Goal: Information Seeking & Learning: Learn about a topic

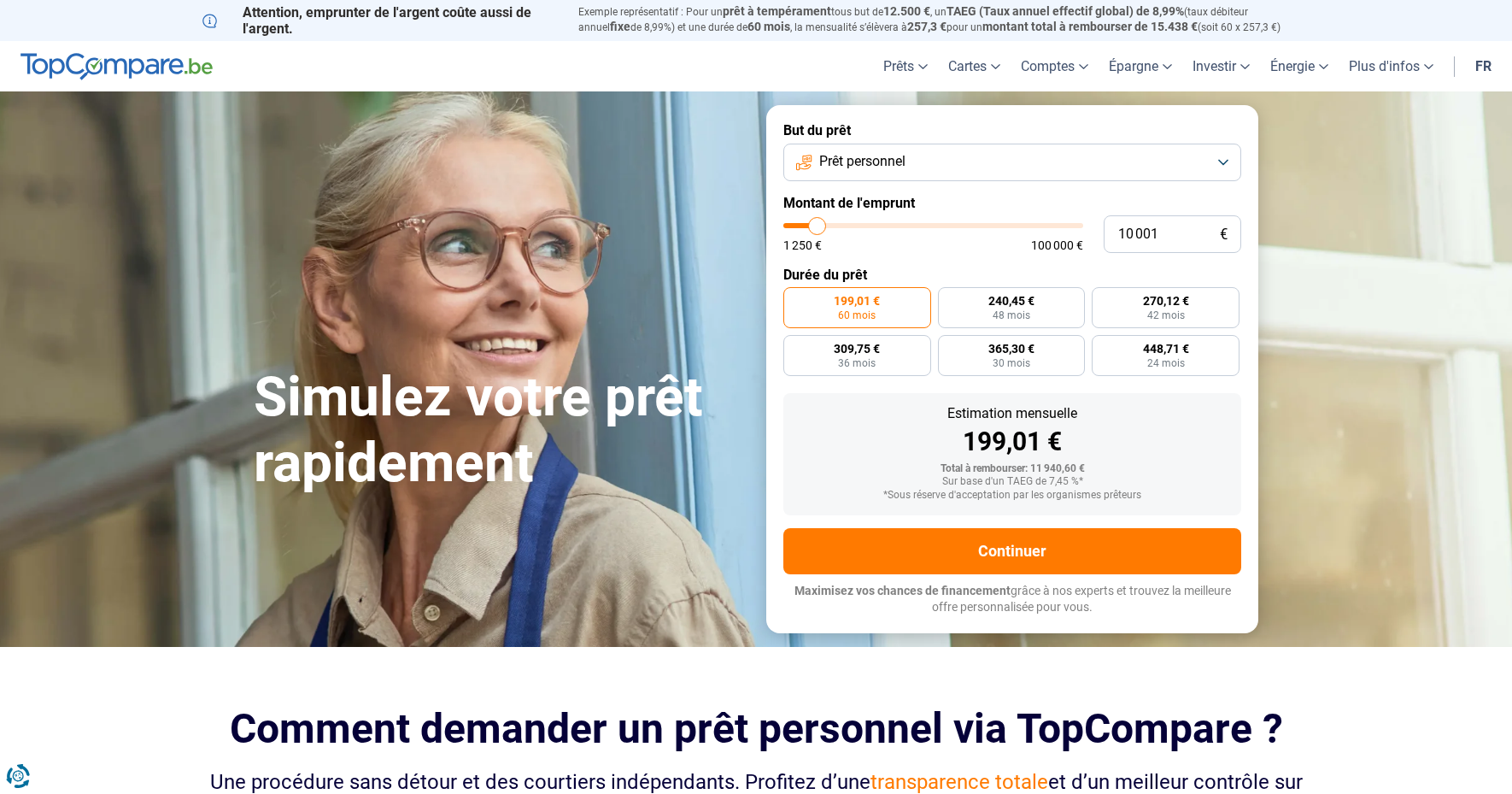
type input "10 750"
type input "10750"
type input "11 250"
type input "11250"
type input "12 250"
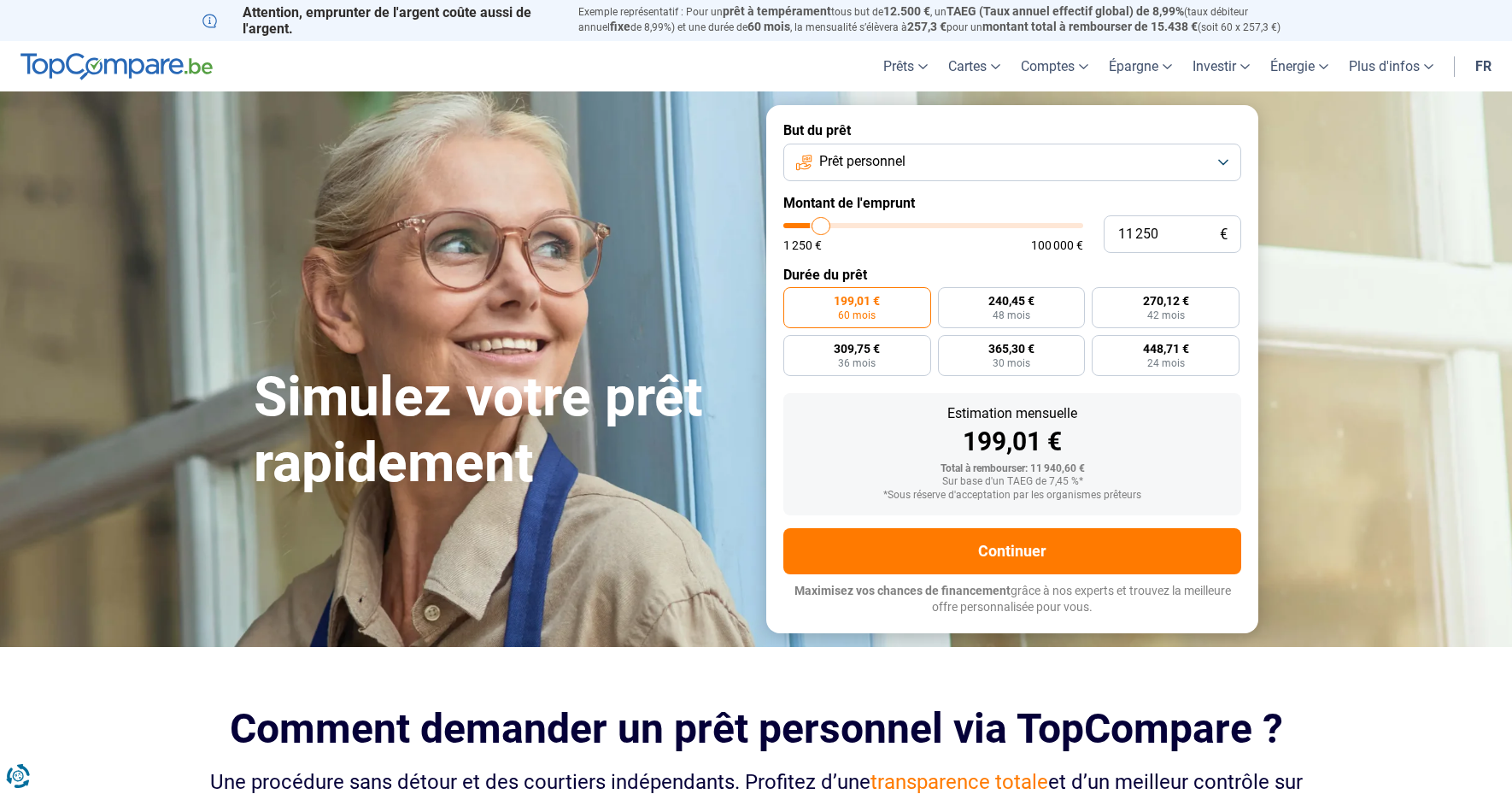
type input "12250"
type input "12 750"
type input "12750"
type input "13 500"
type input "13500"
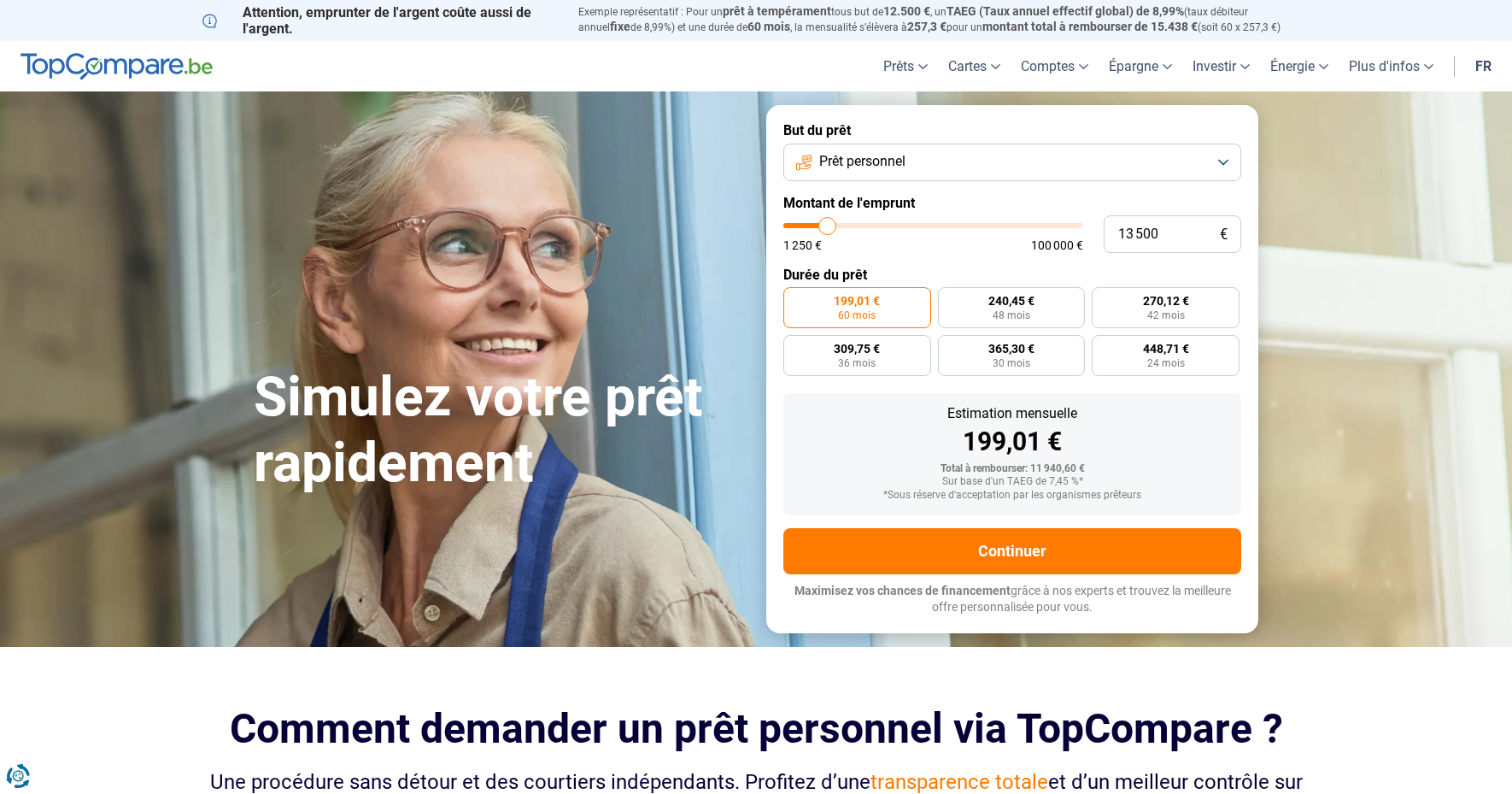
type input "13 750"
type input "13750"
type input "14 000"
type input "14000"
type input "14 750"
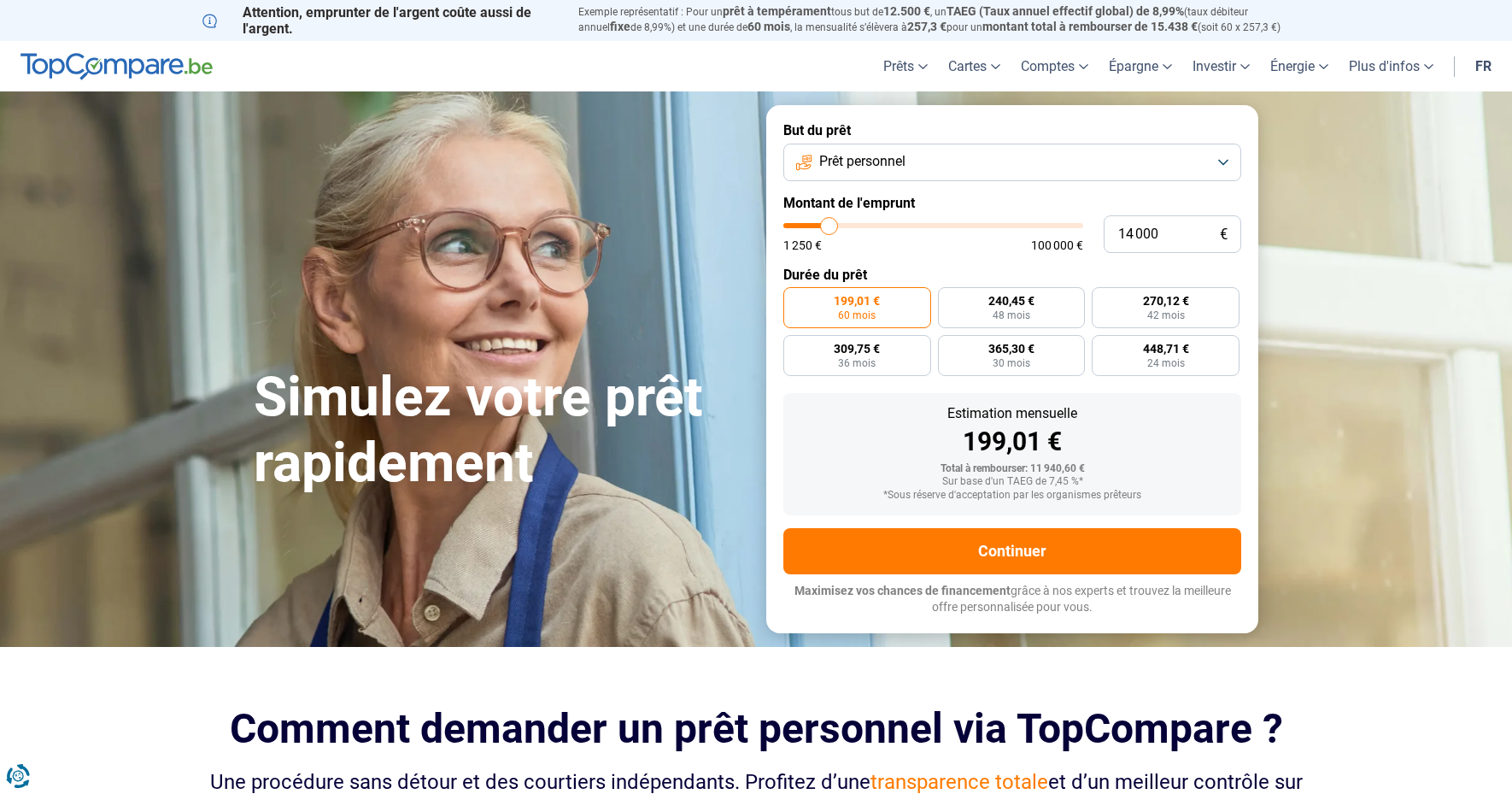
type input "14750"
type input "15 000"
type input "15000"
type input "15 250"
type input "15250"
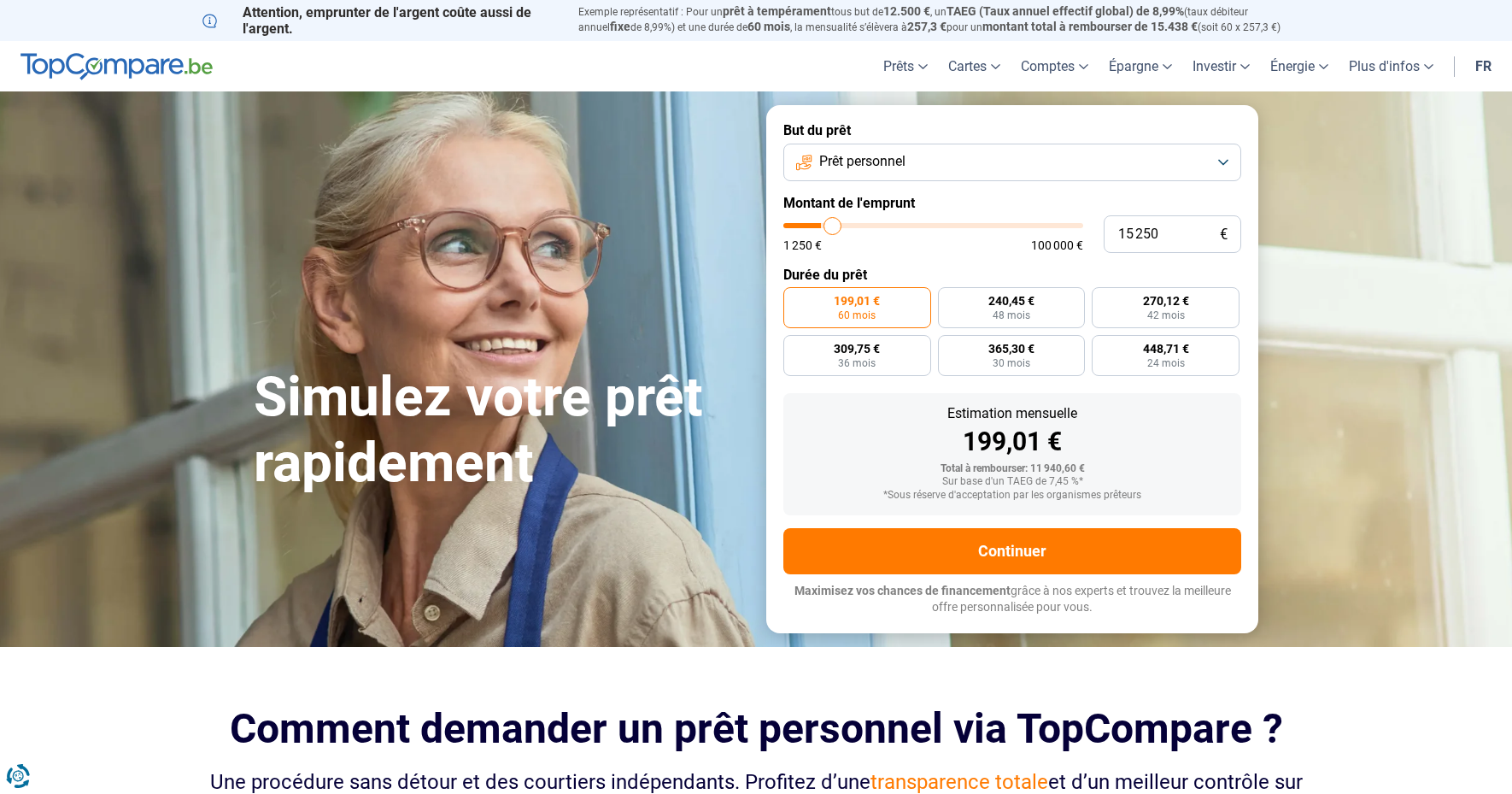
type input "15 500"
type input "15500"
type input "15 750"
type input "15750"
type input "16 250"
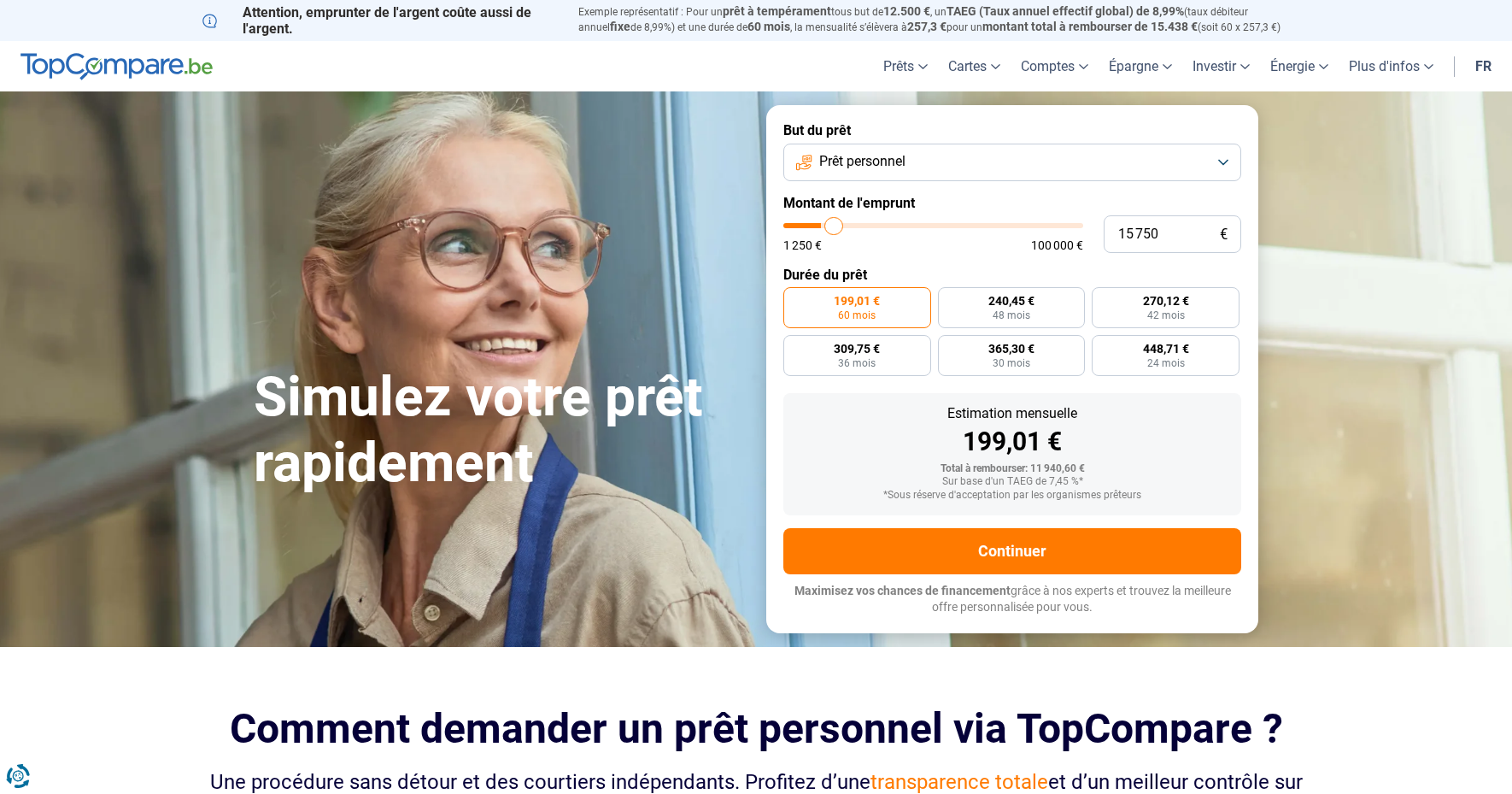
type input "16250"
type input "16 500"
type input "16500"
type input "17 000"
type input "17000"
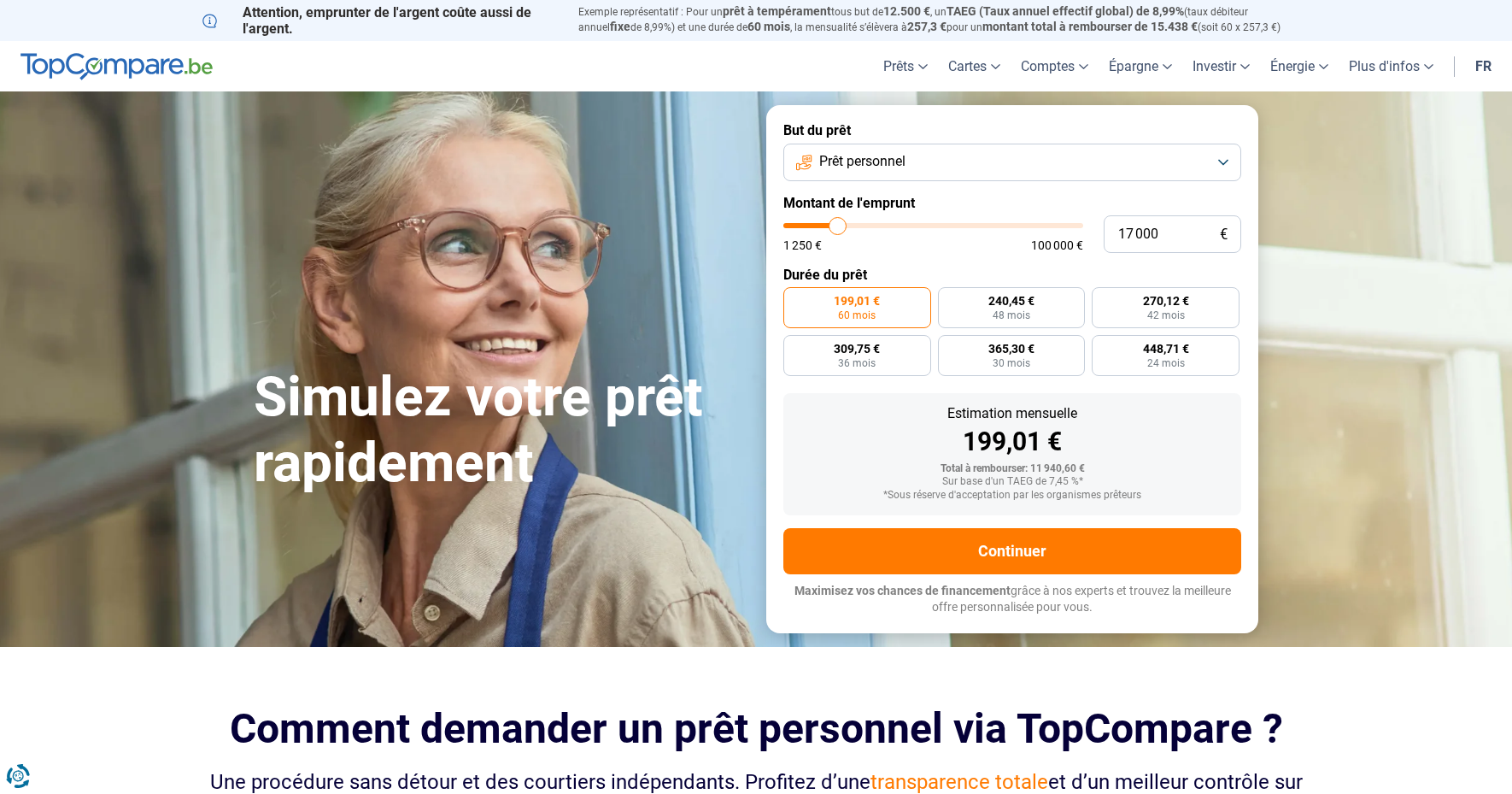
type input "16 750"
type input "16750"
type input "16 500"
type input "16500"
type input "16 250"
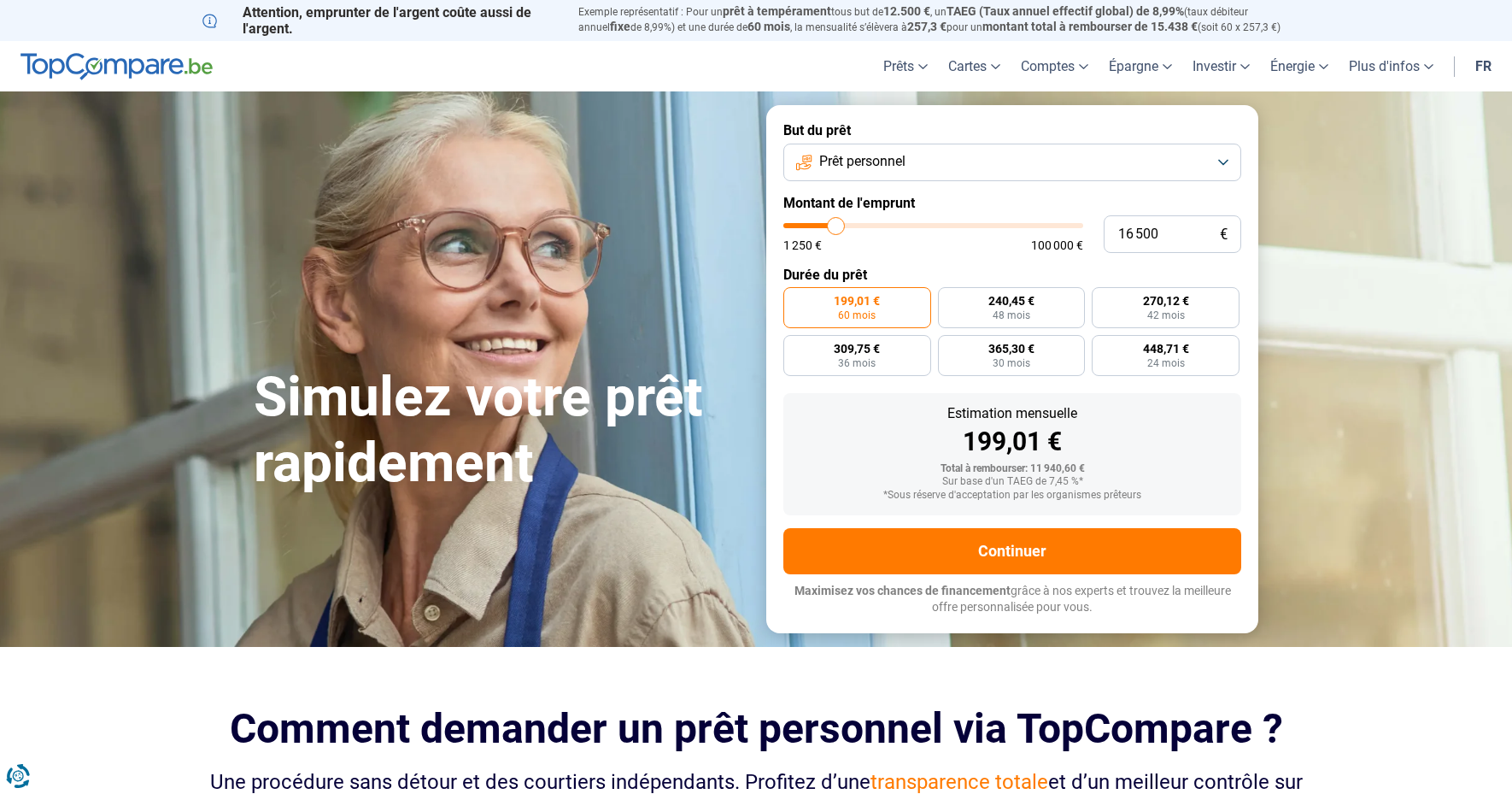
type input "16250"
type input "15 750"
type input "15750"
type input "15 500"
type input "15500"
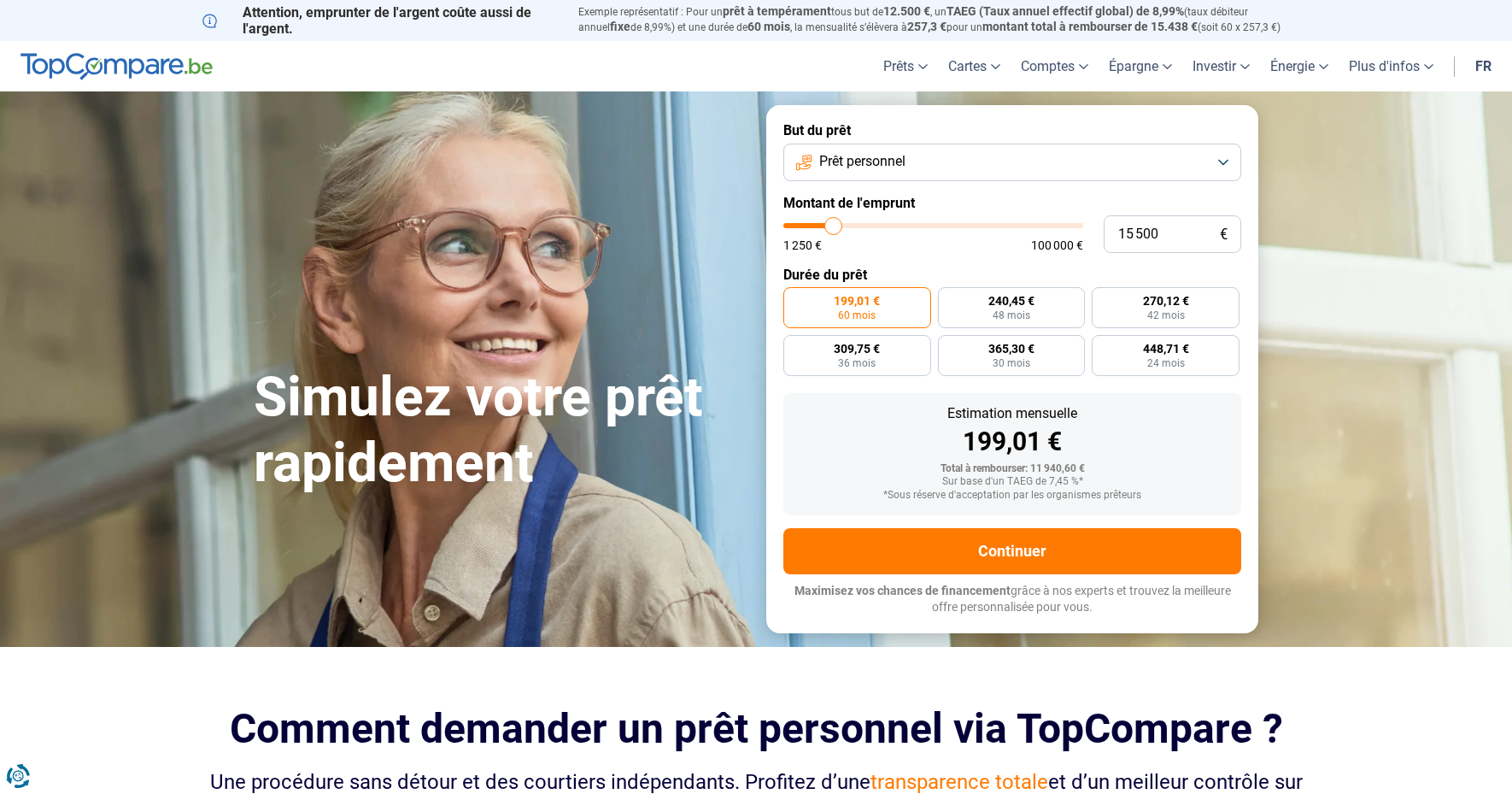
type input "15 250"
type input "15250"
type input "15 000"
type input "15000"
type input "15 250"
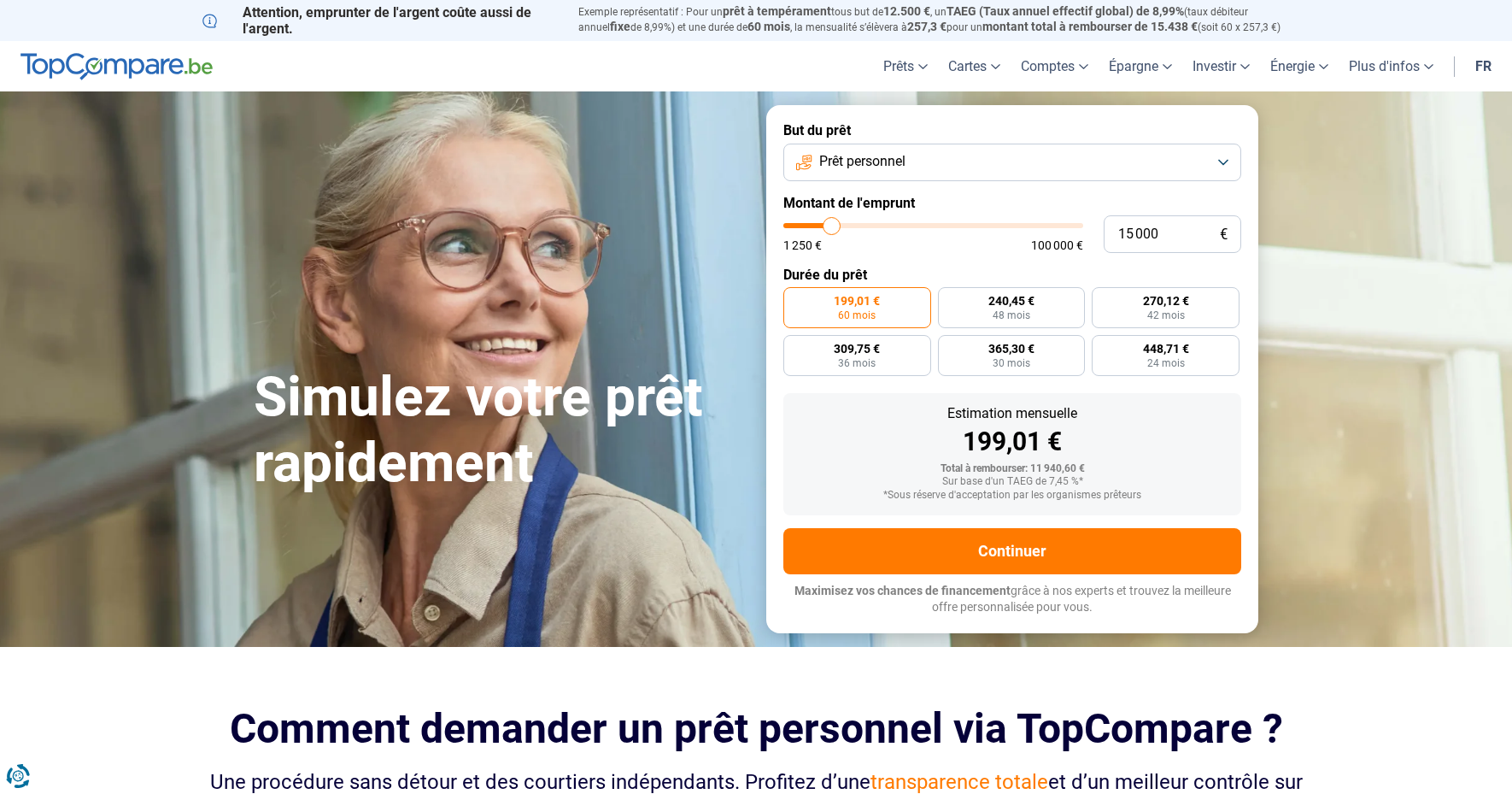
type input "15250"
type input "15 500"
type input "15500"
type input "15 750"
type input "15750"
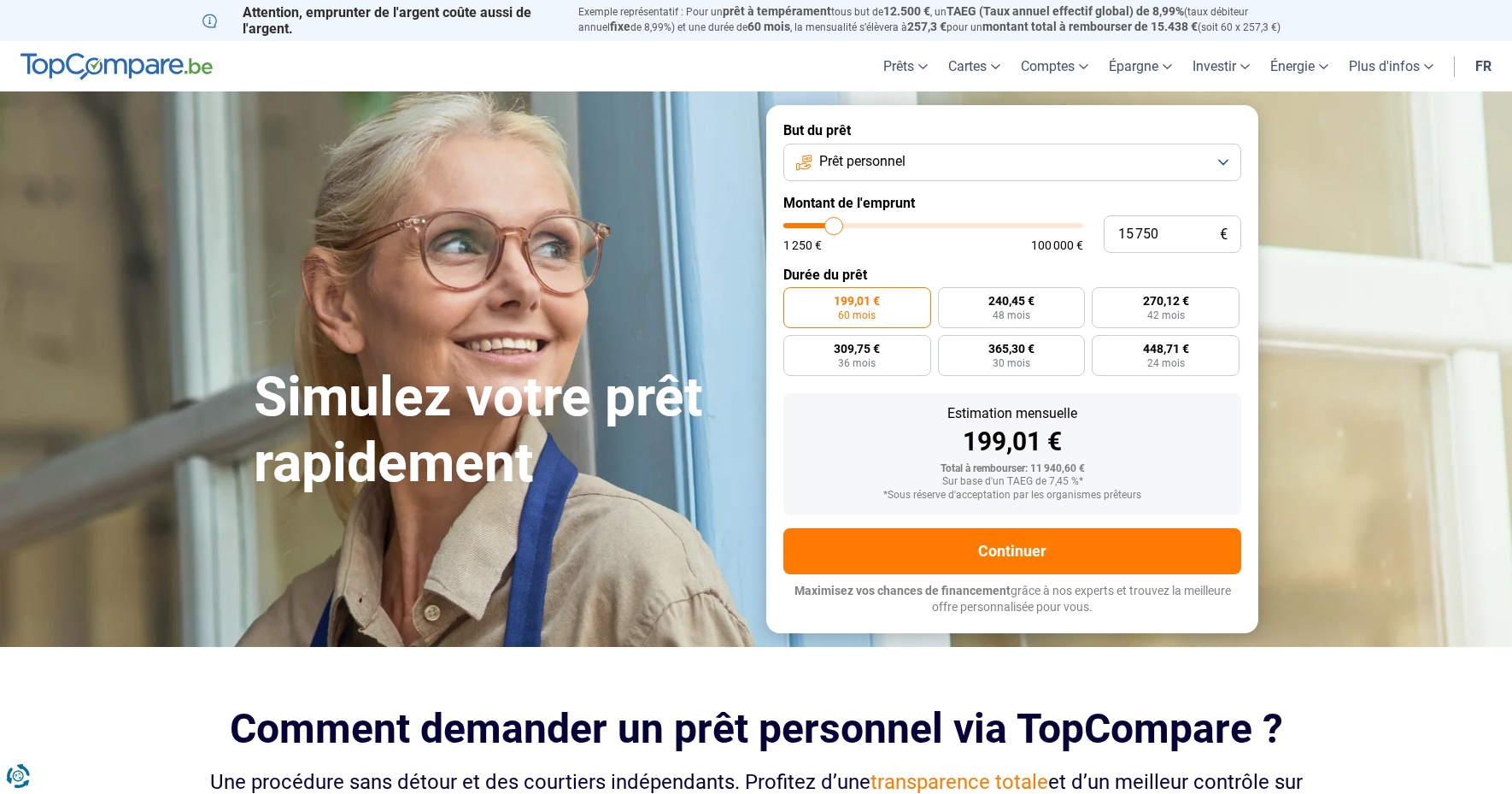
type input "16 250"
type input "16250"
type input "16 500"
type input "16500"
type input "16 750"
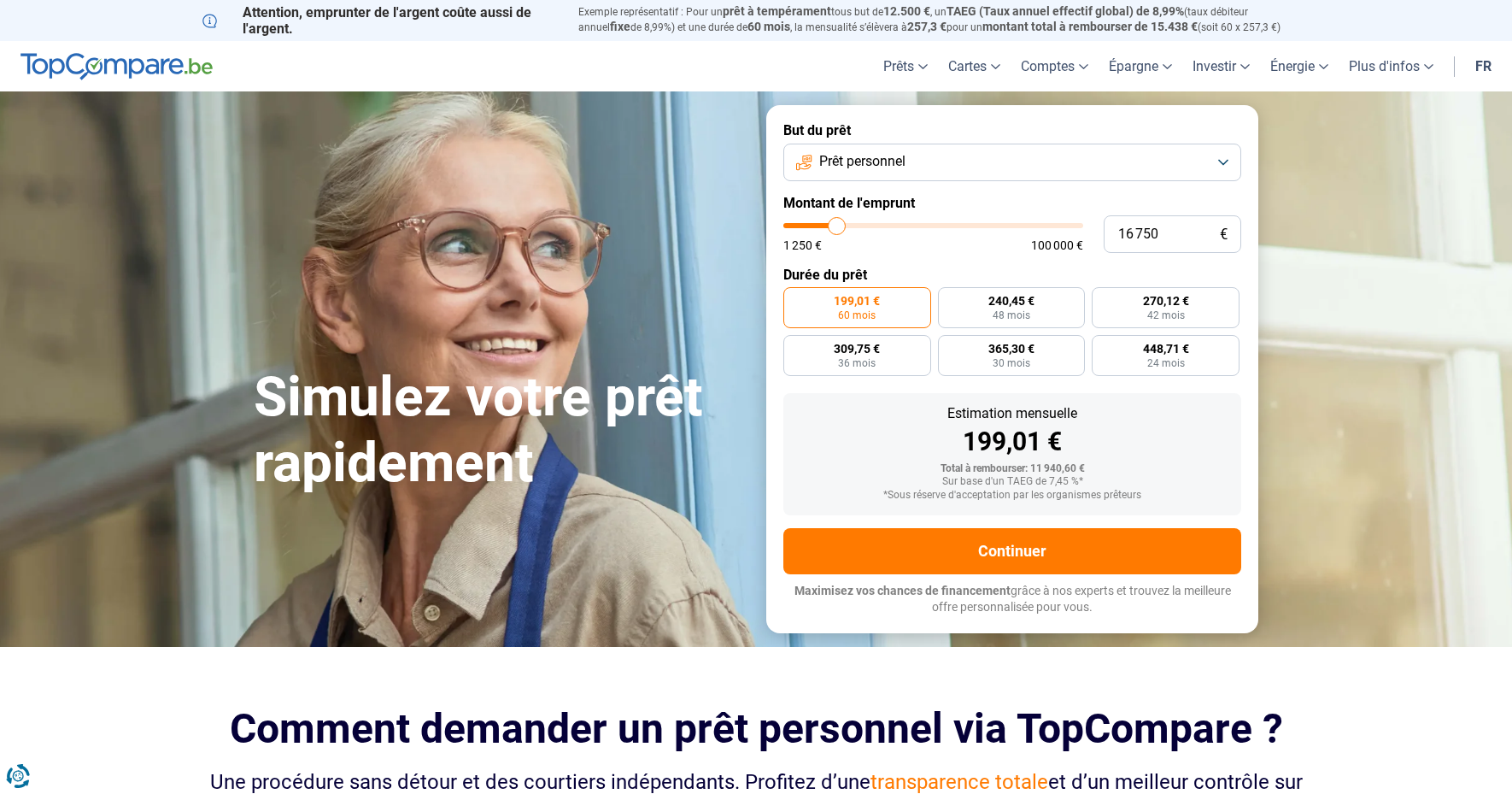
drag, startPoint x: 818, startPoint y: 224, endPoint x: 837, endPoint y: 226, distance: 19.1
type input "16750"
click at [837, 226] on input "range" at bounding box center [933, 225] width 300 height 5
radio input "false"
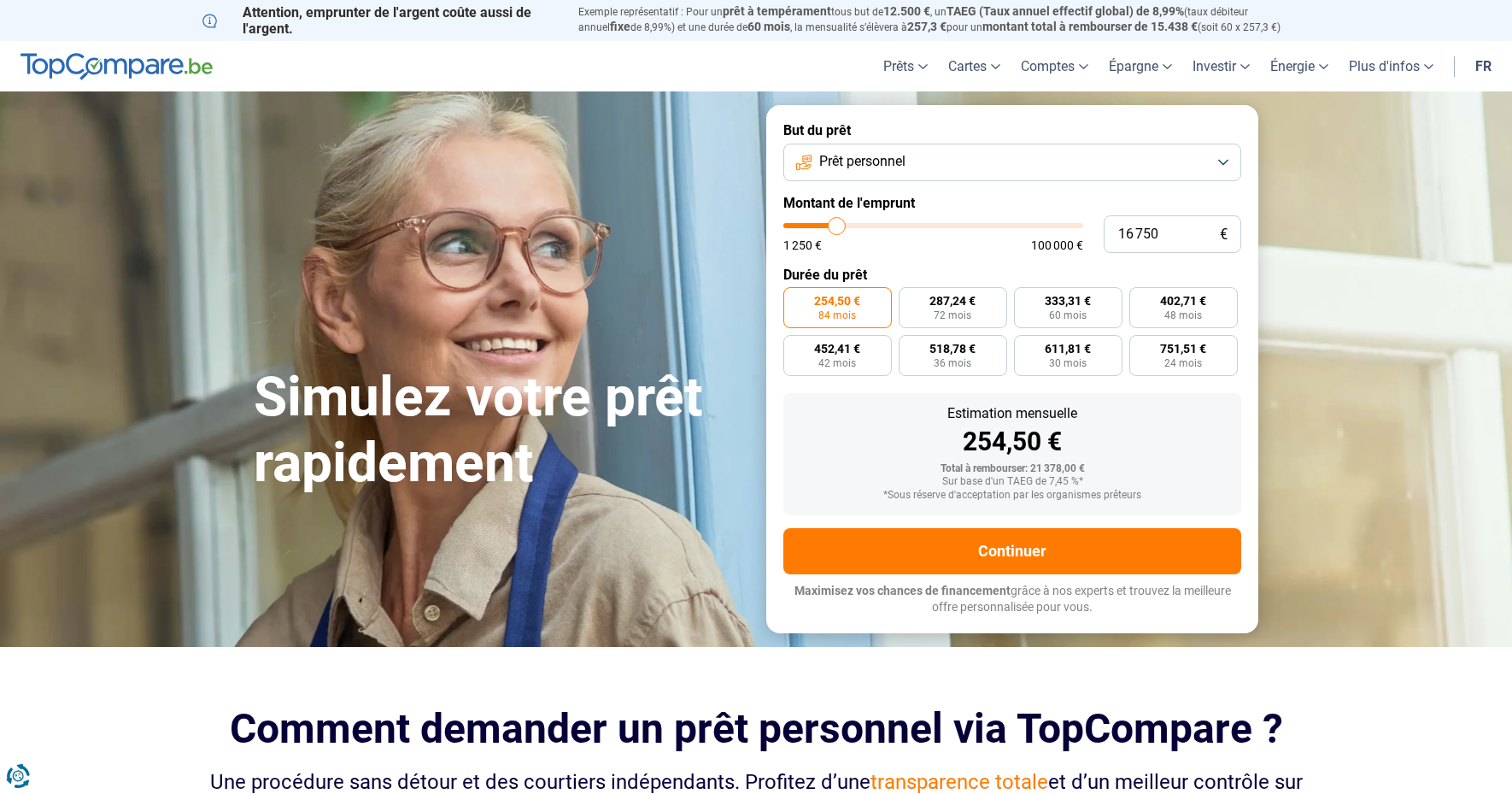
type input "16 500"
type input "16500"
type input "16 250"
type input "16250"
type input "15 750"
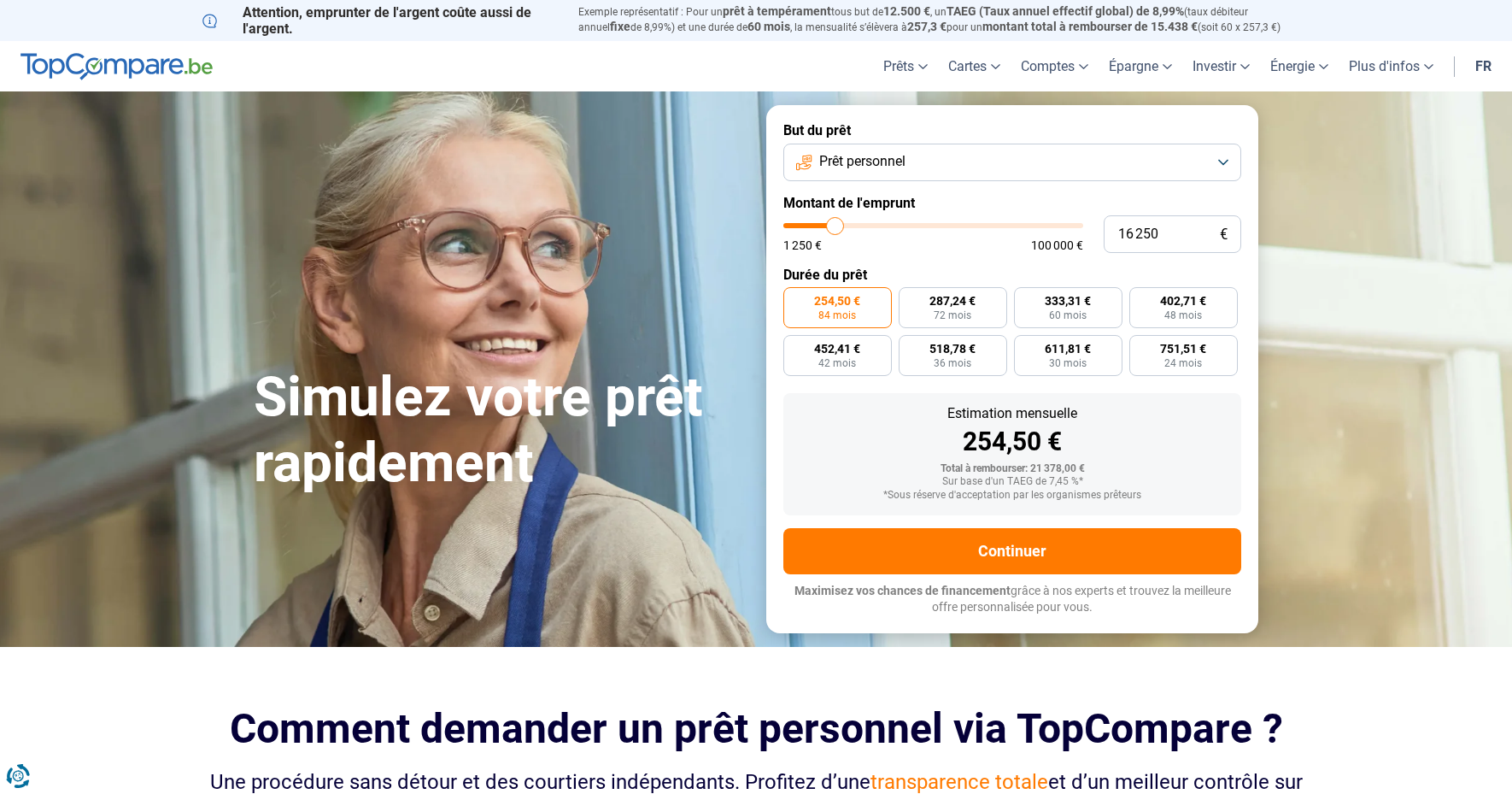
type input "15750"
type input "15 500"
type input "15500"
type input "15 250"
type input "15250"
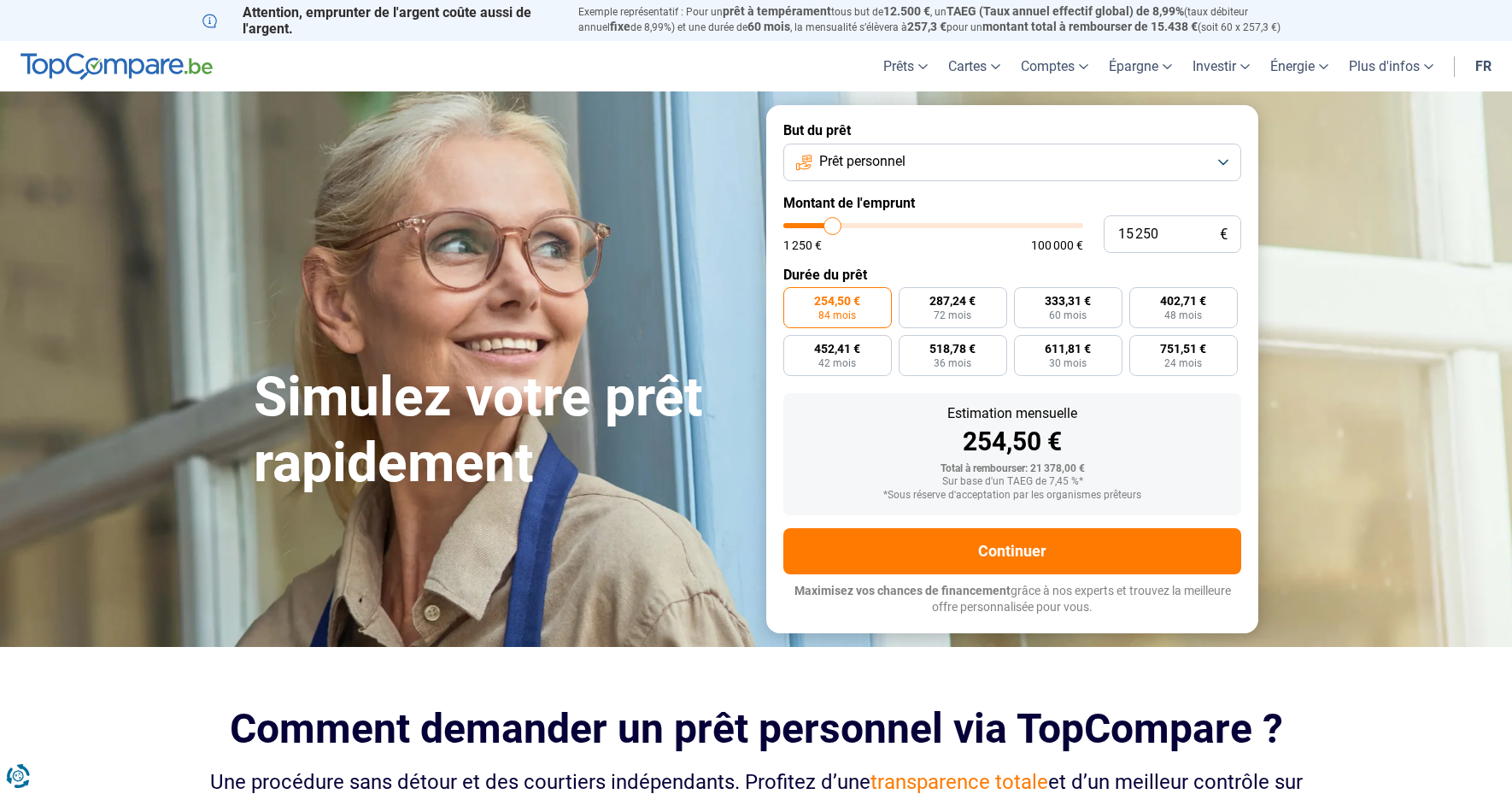
type input "15 000"
type input "15000"
type input "14 750"
type input "14750"
type input "14 250"
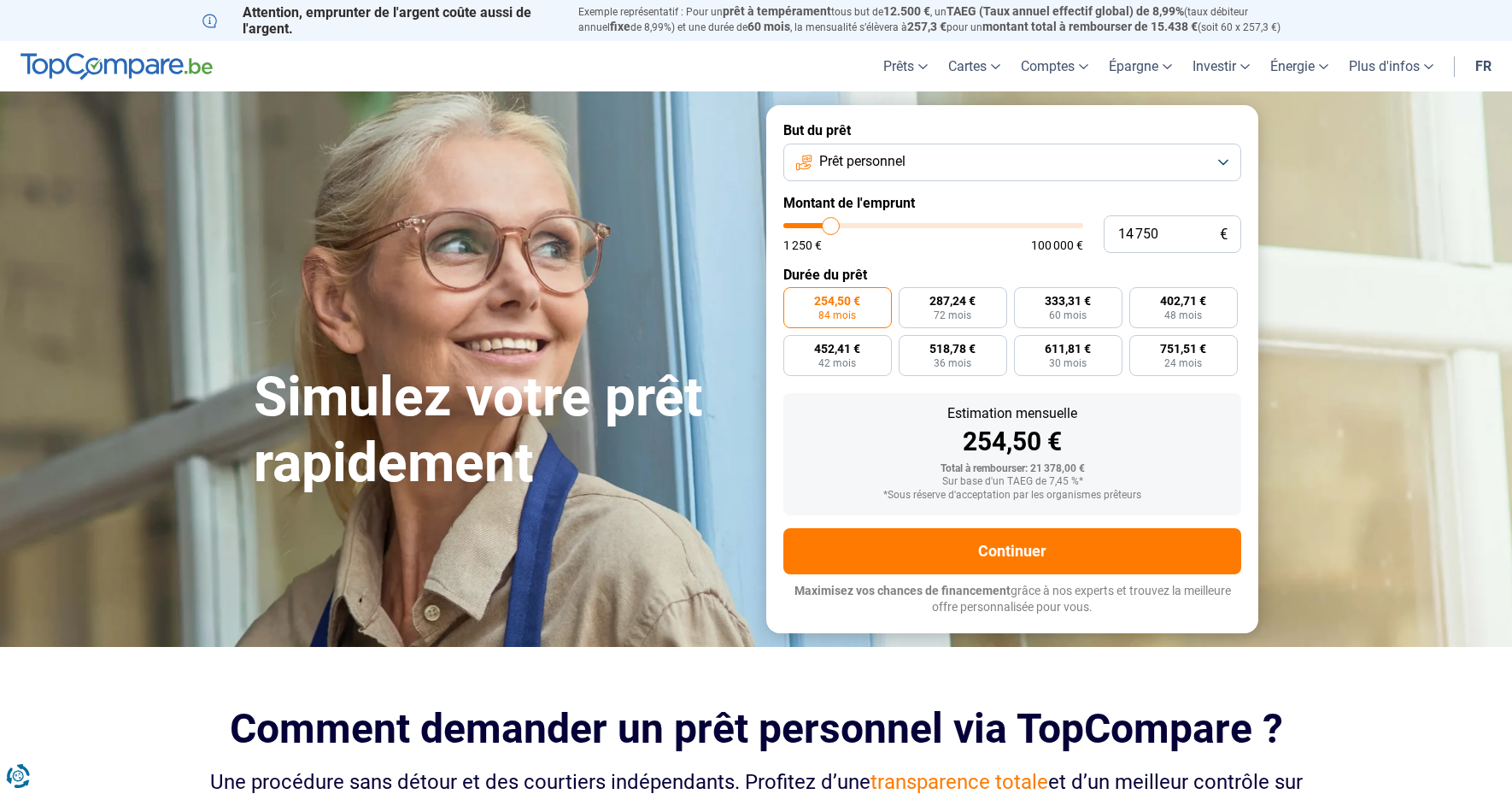
type input "14250"
type input "14 000"
type input "14000"
type input "13 500"
type input "13500"
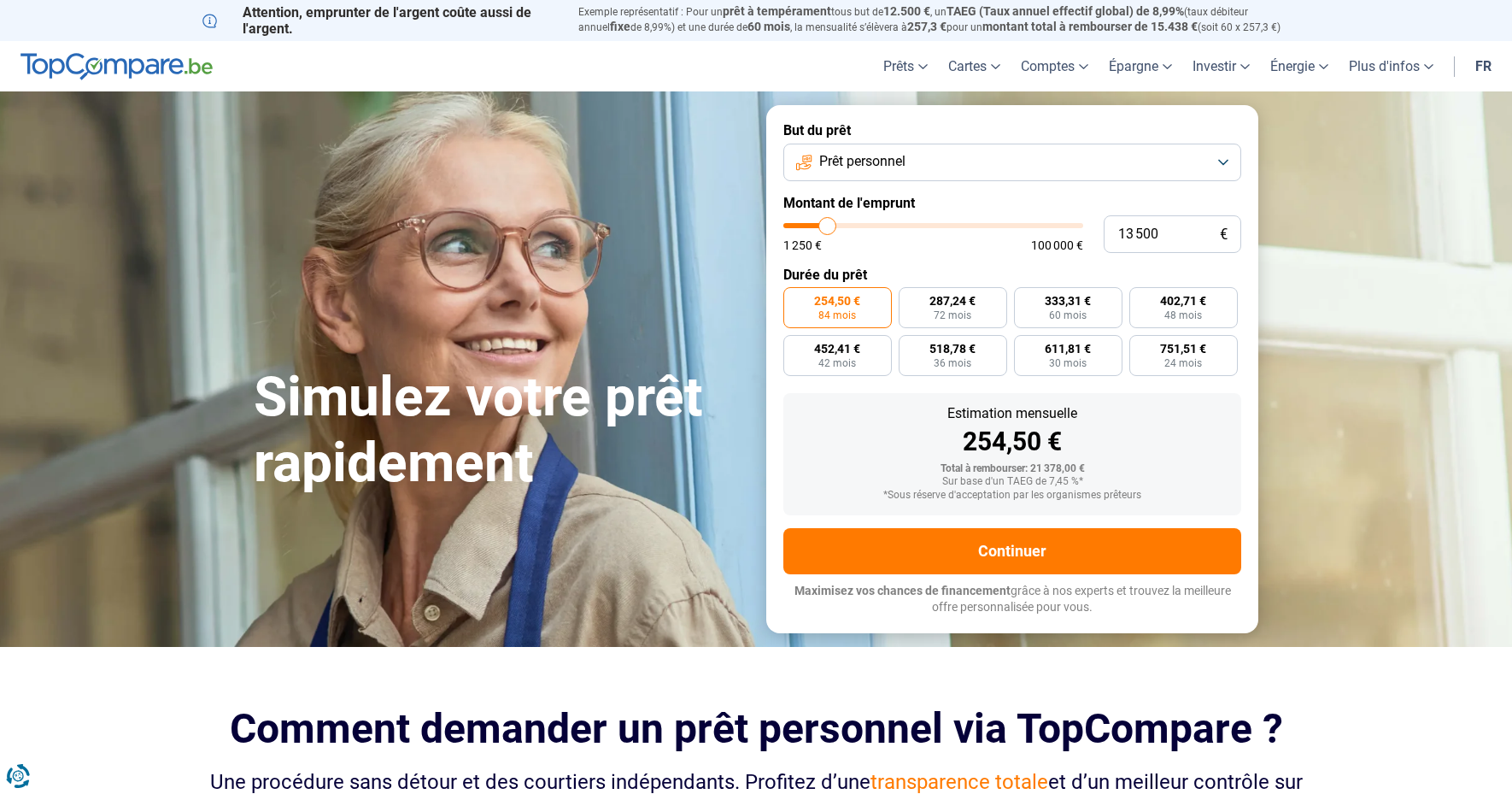
type input "13 250"
type input "13250"
type input "12 750"
type input "12750"
type input "12 250"
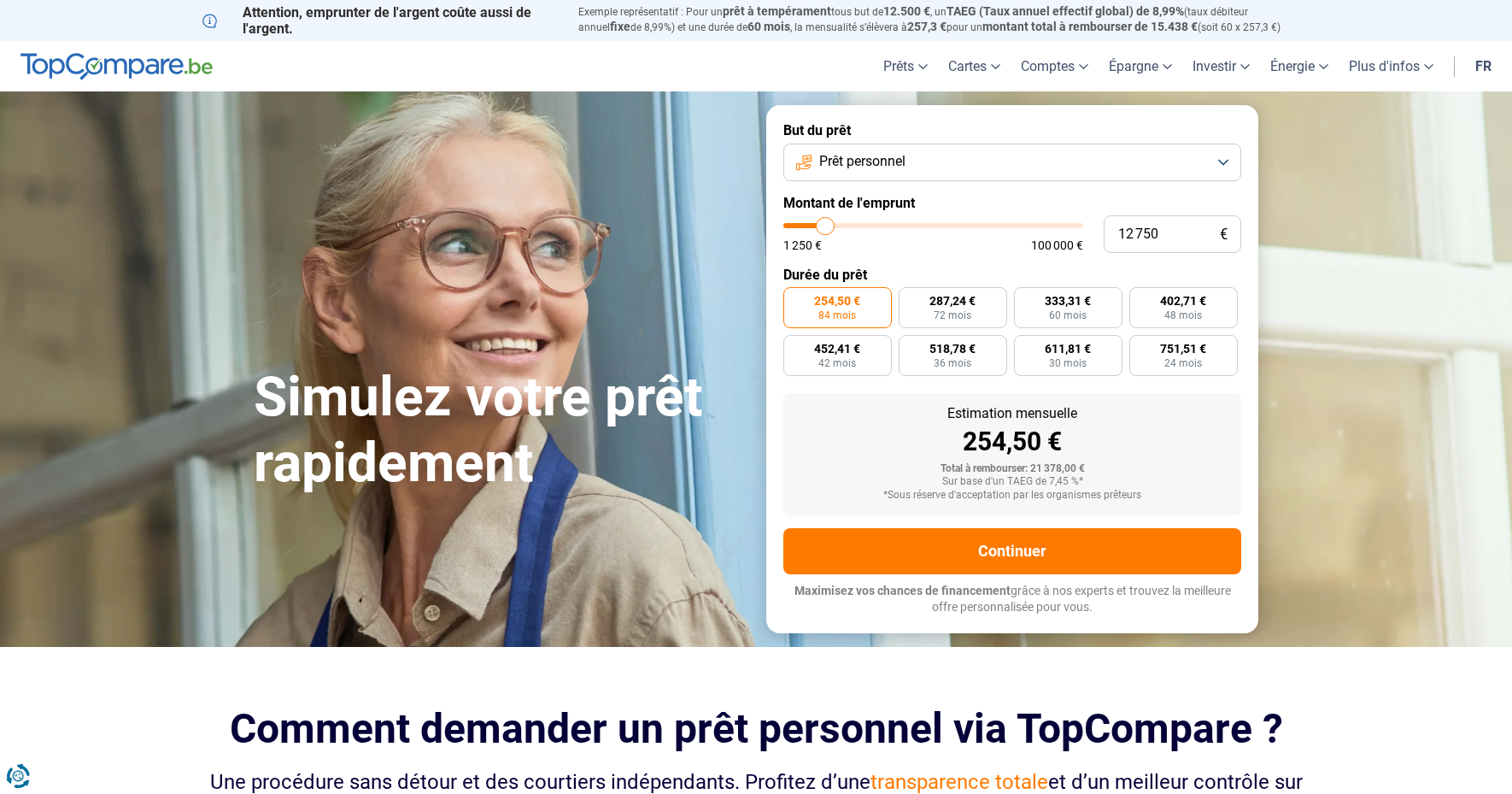
type input "12250"
type input "12 000"
type input "12000"
type input "11 750"
type input "11750"
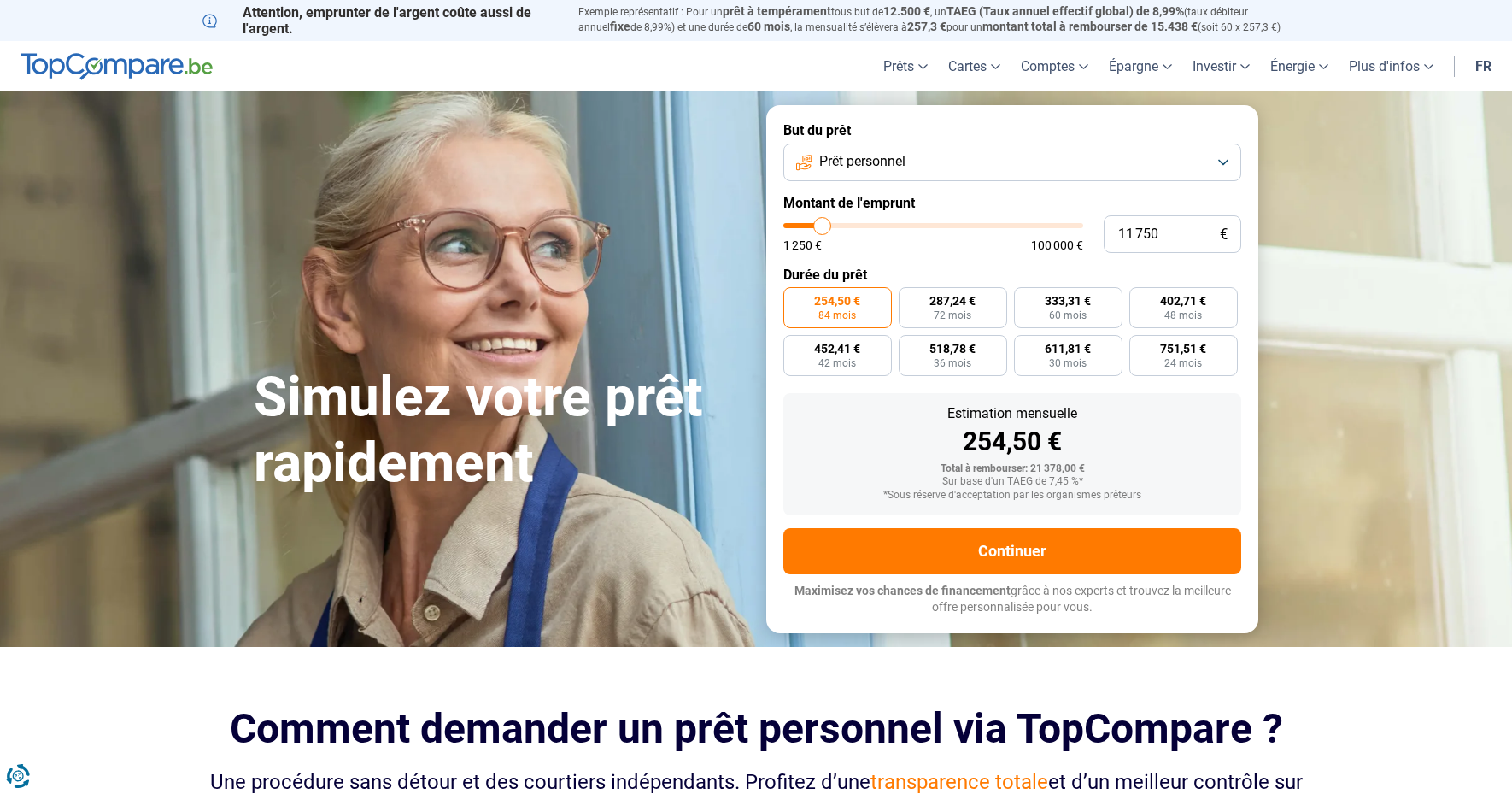
type input "11 250"
drag, startPoint x: 837, startPoint y: 226, endPoint x: 821, endPoint y: 223, distance: 16.3
type input "11250"
click at [821, 223] on input "range" at bounding box center [933, 225] width 300 height 5
radio input "true"
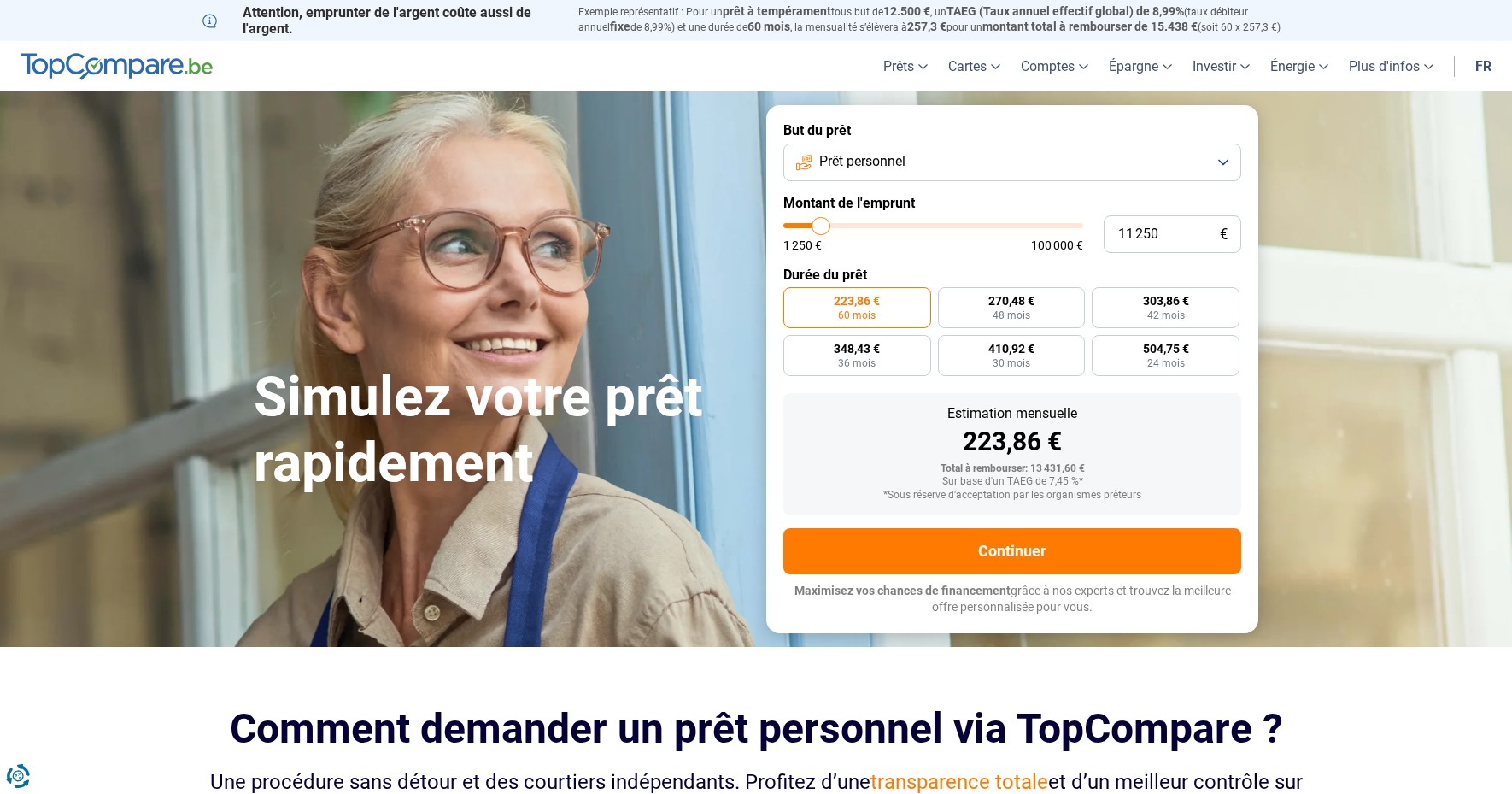
type input "11 000"
type input "11000"
type input "10 750"
type input "10750"
type input "10 500"
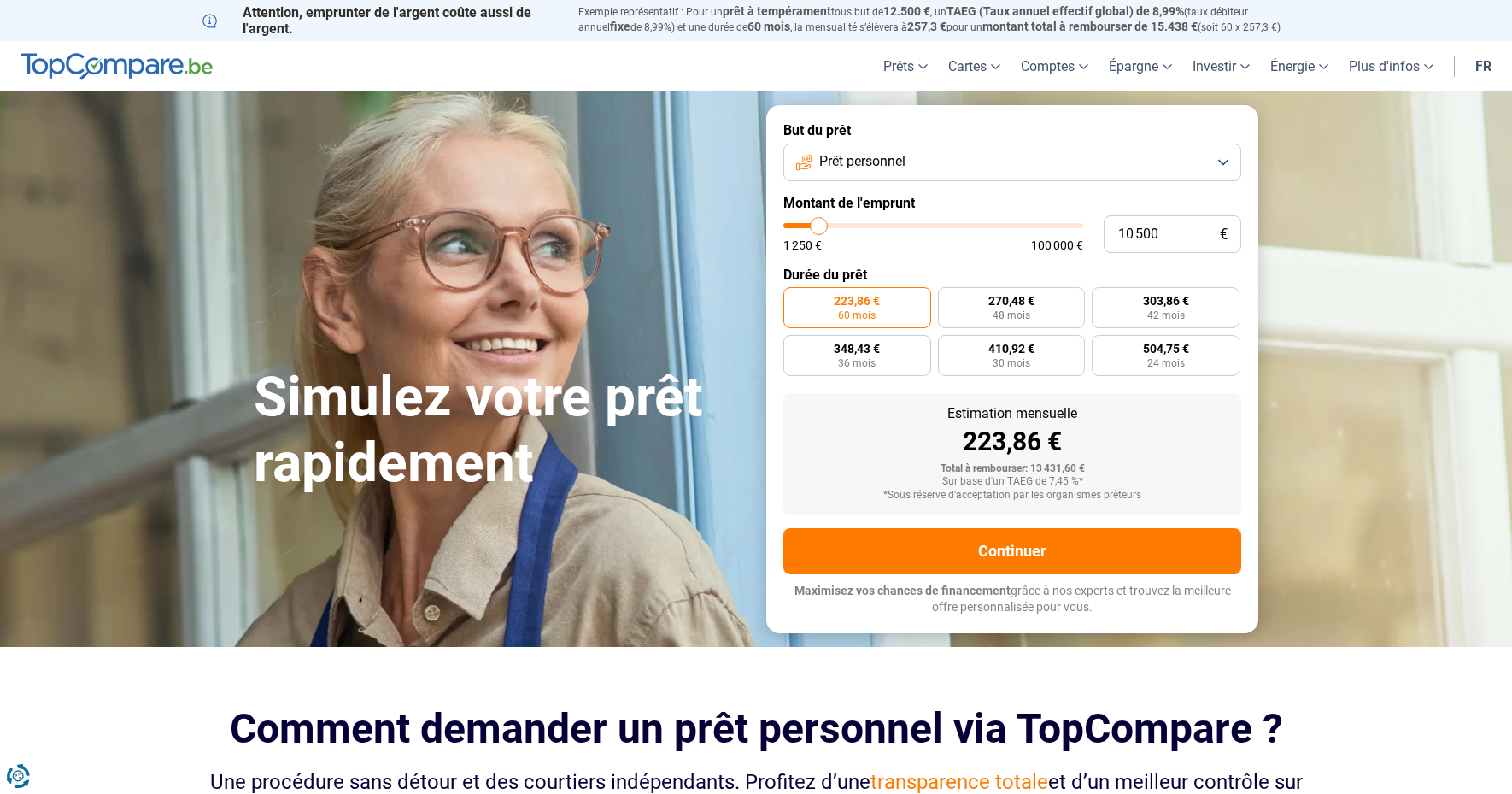
type input "10500"
click at [819, 223] on input "range" at bounding box center [933, 225] width 300 height 5
type input "10 250"
type input "10250"
type input "9 750"
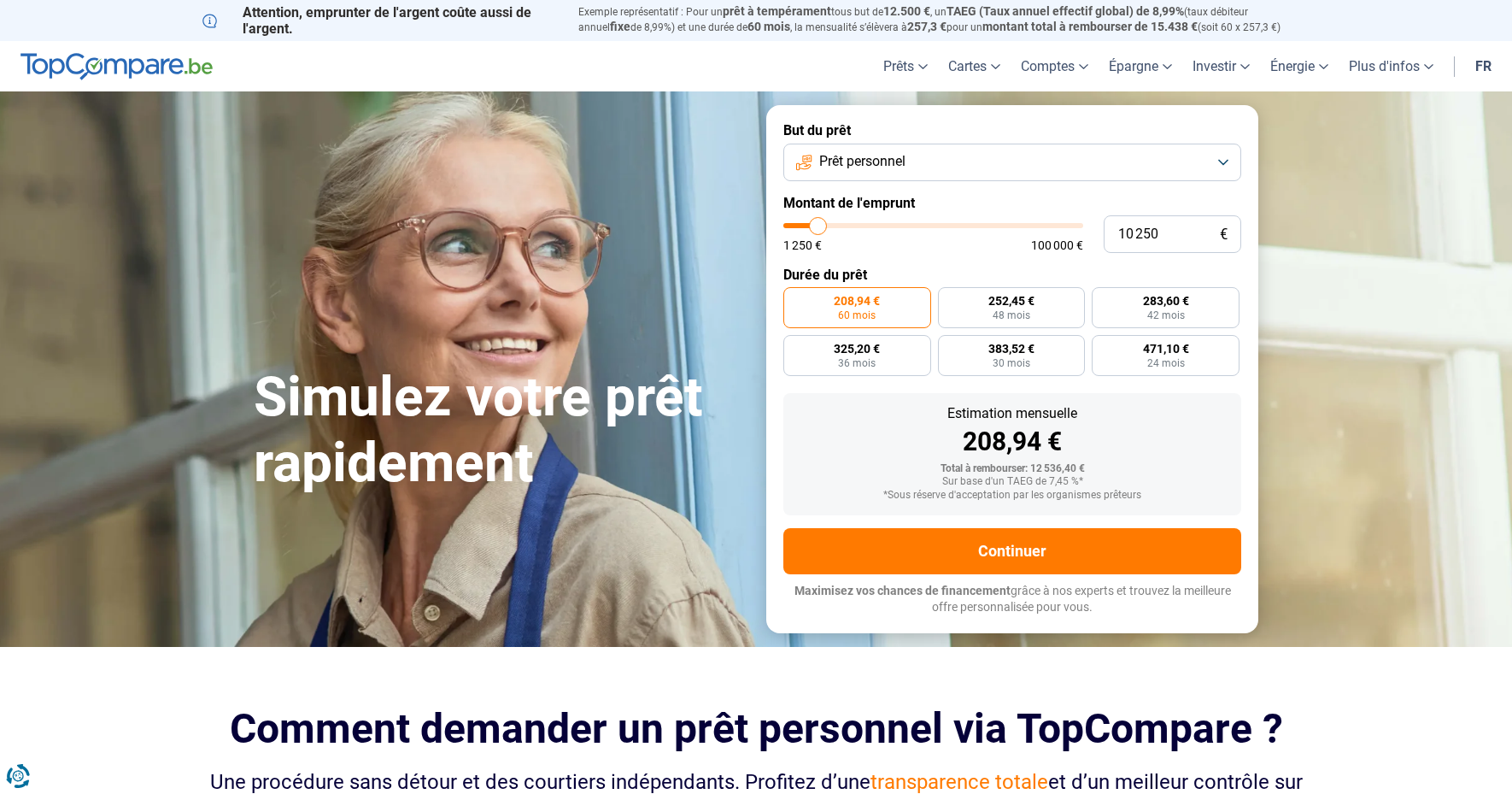
type input "9750"
type input "9 500"
type input "9500"
click at [816, 223] on input "range" at bounding box center [933, 225] width 300 height 5
radio input "true"
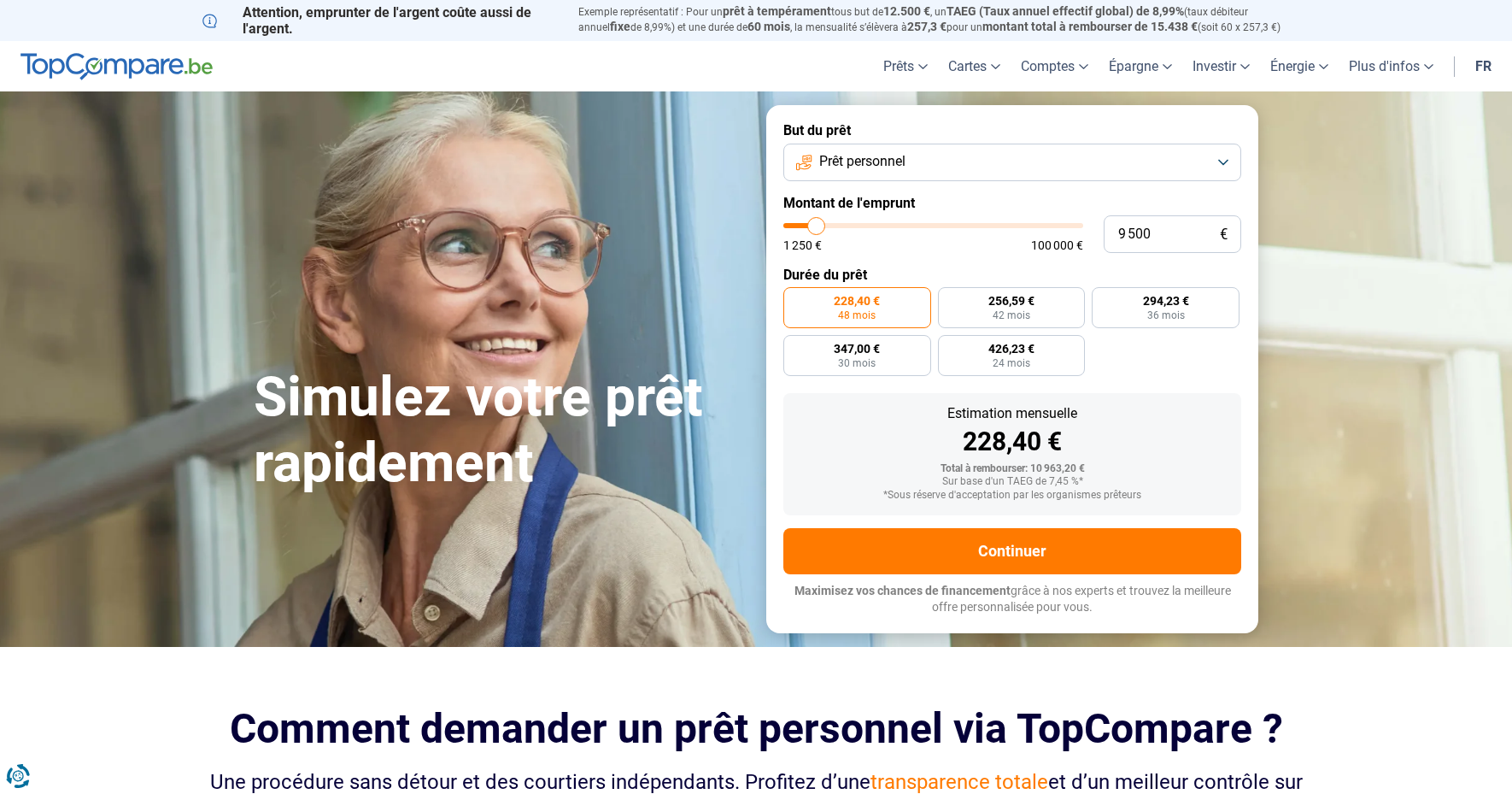
type input "9 750"
type input "9750"
type input "10 250"
type input "10250"
type input "10 500"
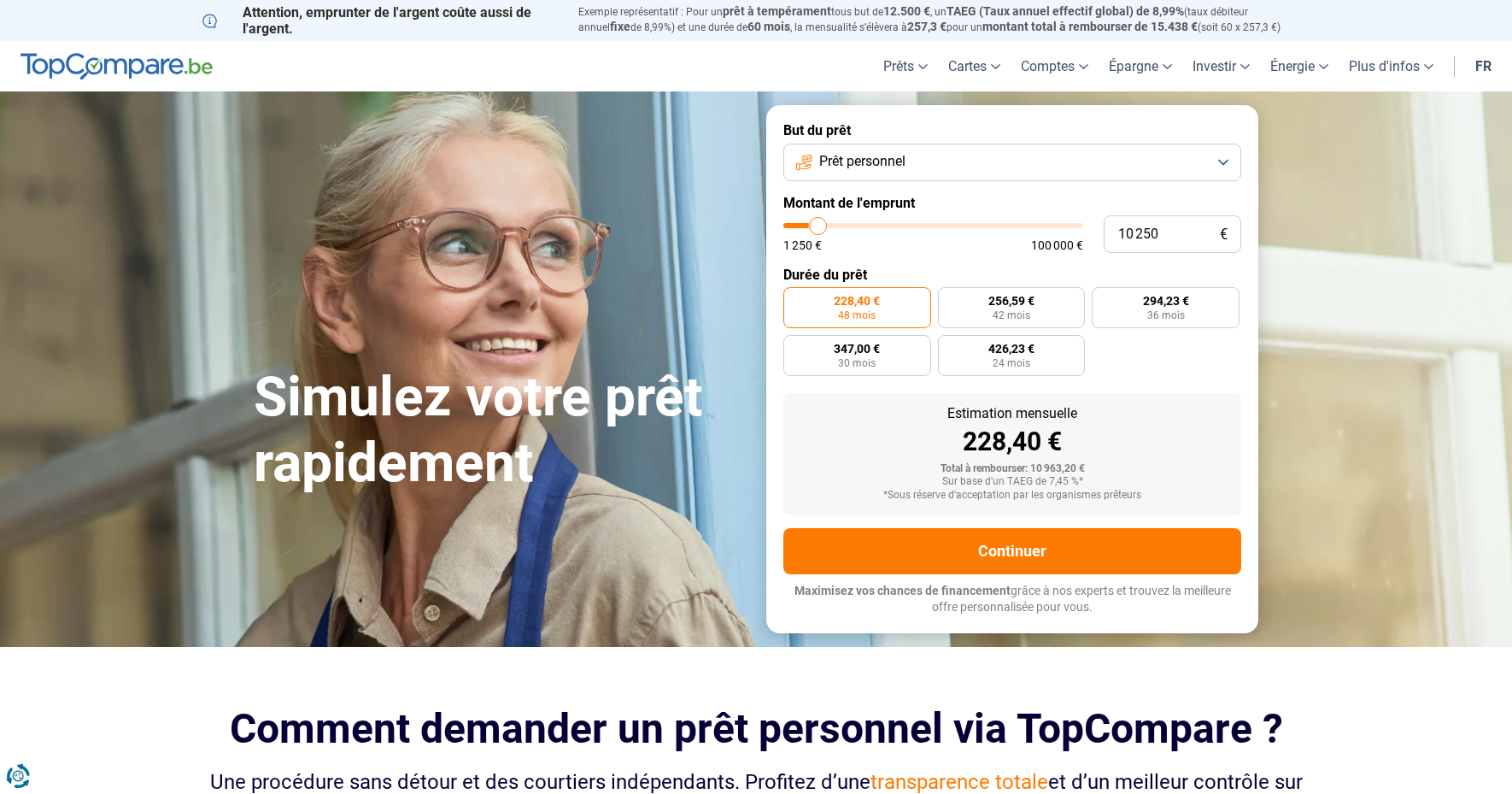
type input "10500"
type input "10 750"
type input "10750"
click at [820, 223] on input "range" at bounding box center [933, 225] width 300 height 5
radio input "false"
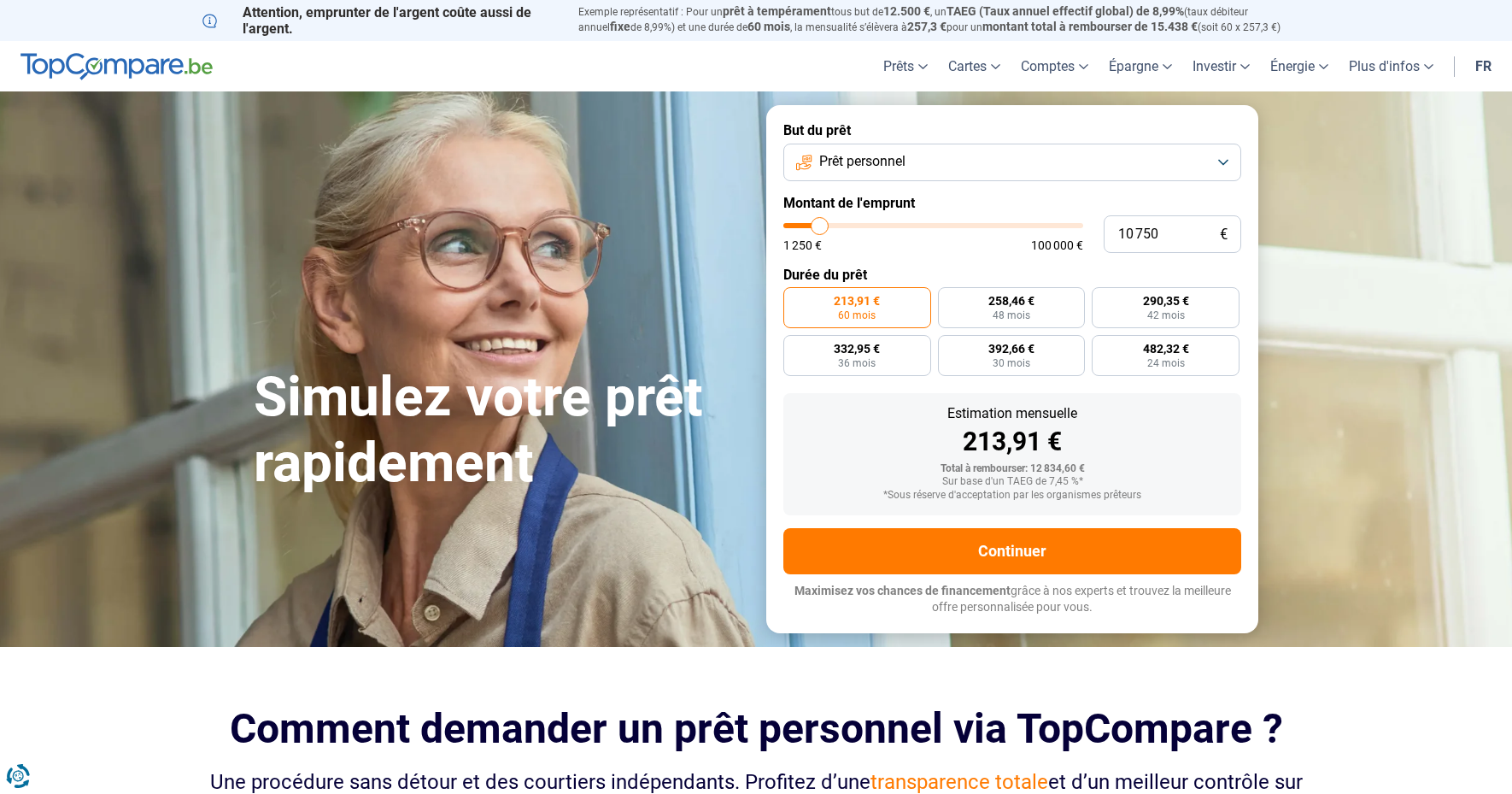
click at [859, 163] on span "Prêt personnel" at bounding box center [862, 161] width 86 height 19
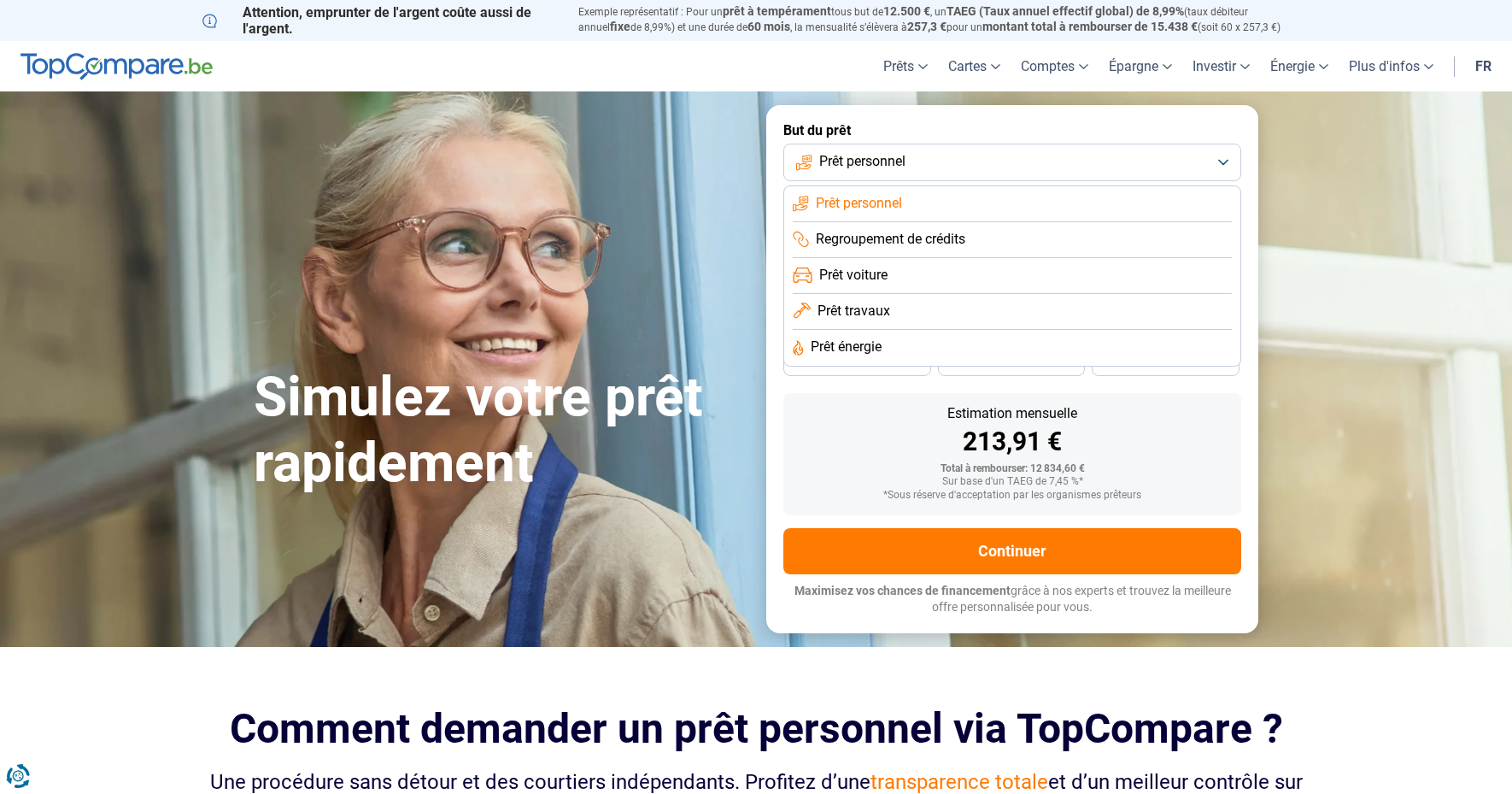
click at [876, 275] on span "Prêt voiture" at bounding box center [853, 275] width 68 height 19
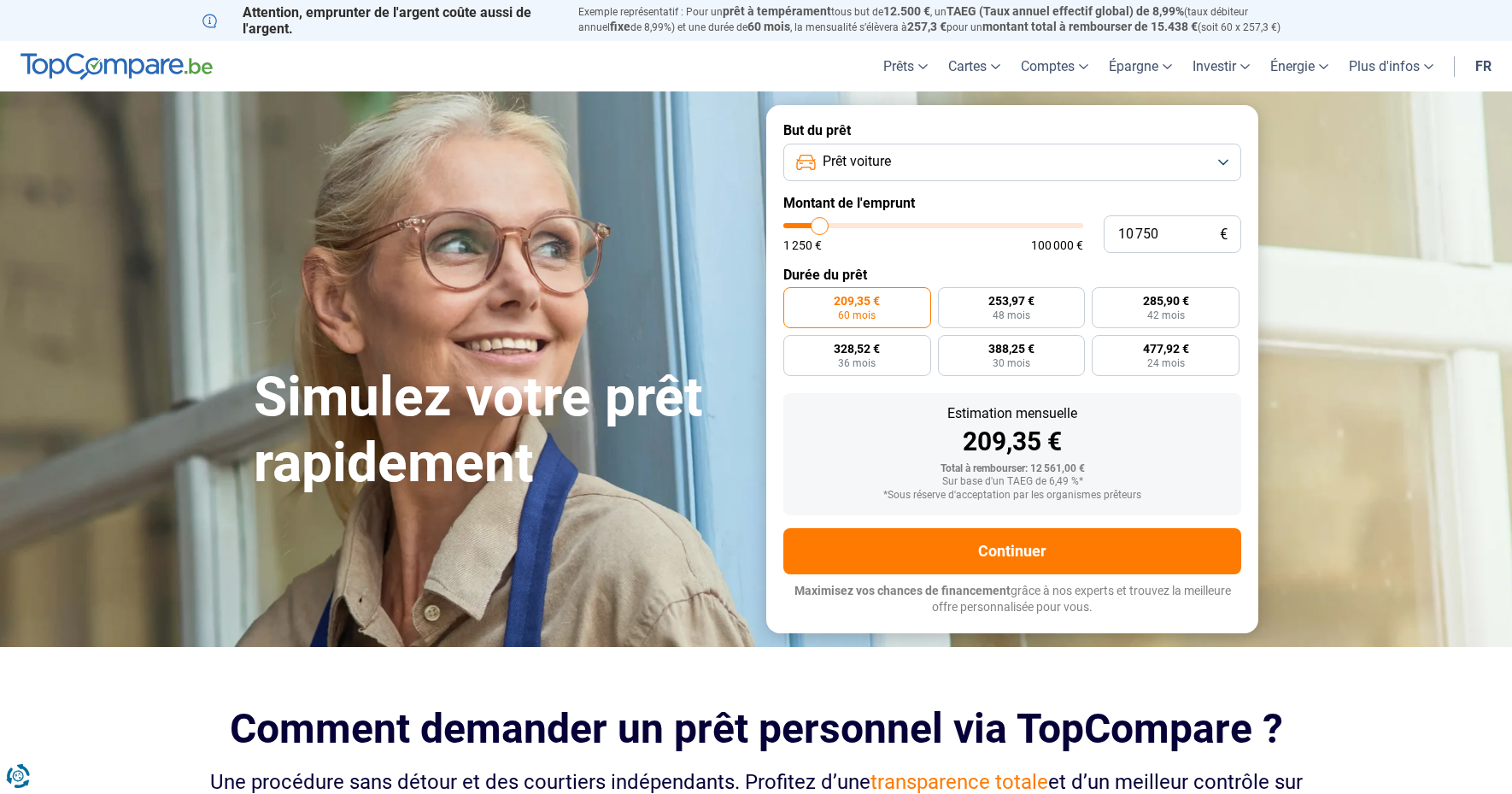
type input "9 750"
type input "9750"
type input "10 250"
type input "10250"
type input "10 500"
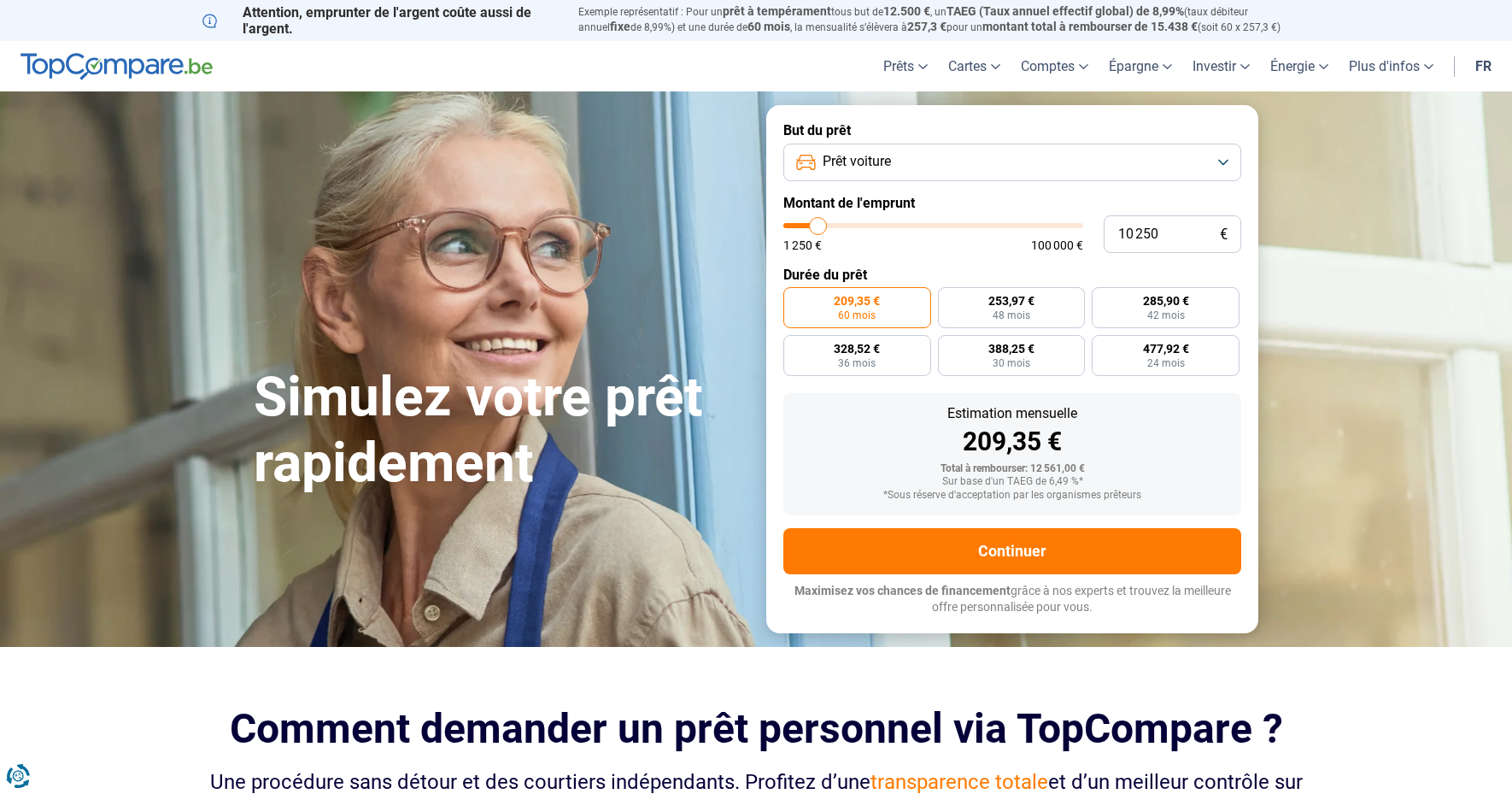
type input "10500"
type input "10 750"
type input "10750"
type input "11 000"
type input "11000"
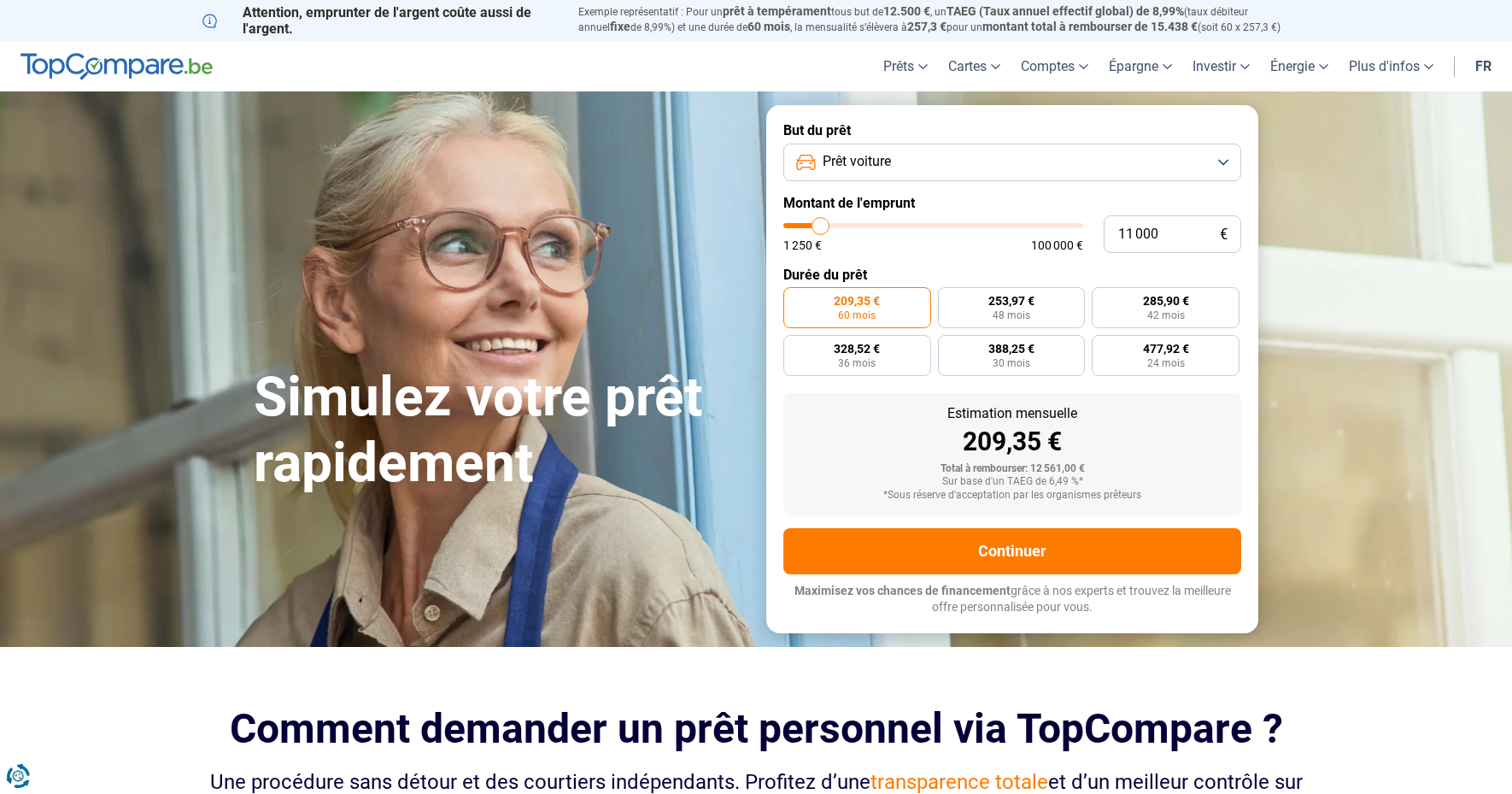
type input "11 250"
type input "11250"
type input "11 750"
type input "11750"
type input "12 000"
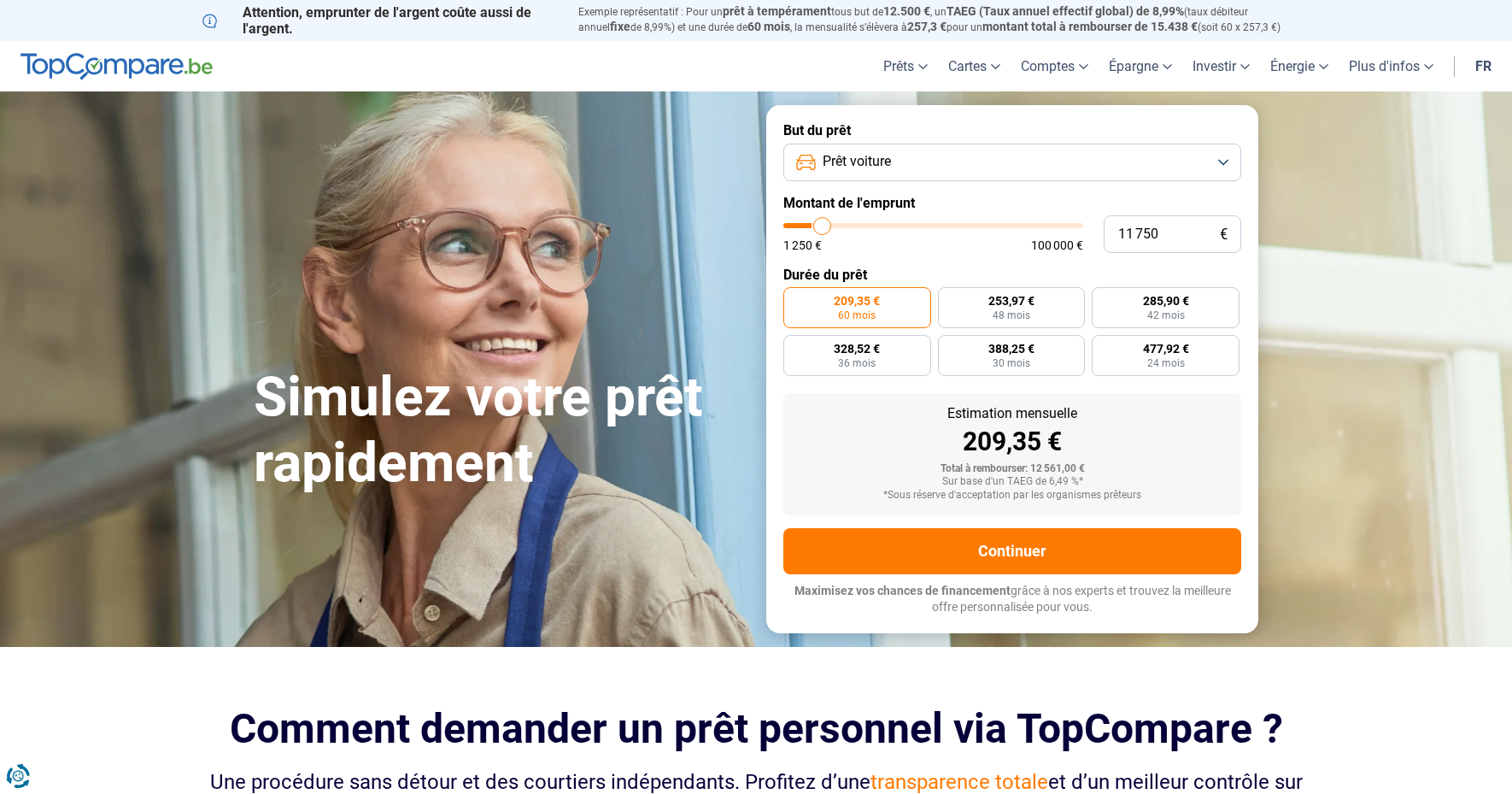
type input "12000"
type input "12 250"
type input "12250"
type input "12 500"
type input "12500"
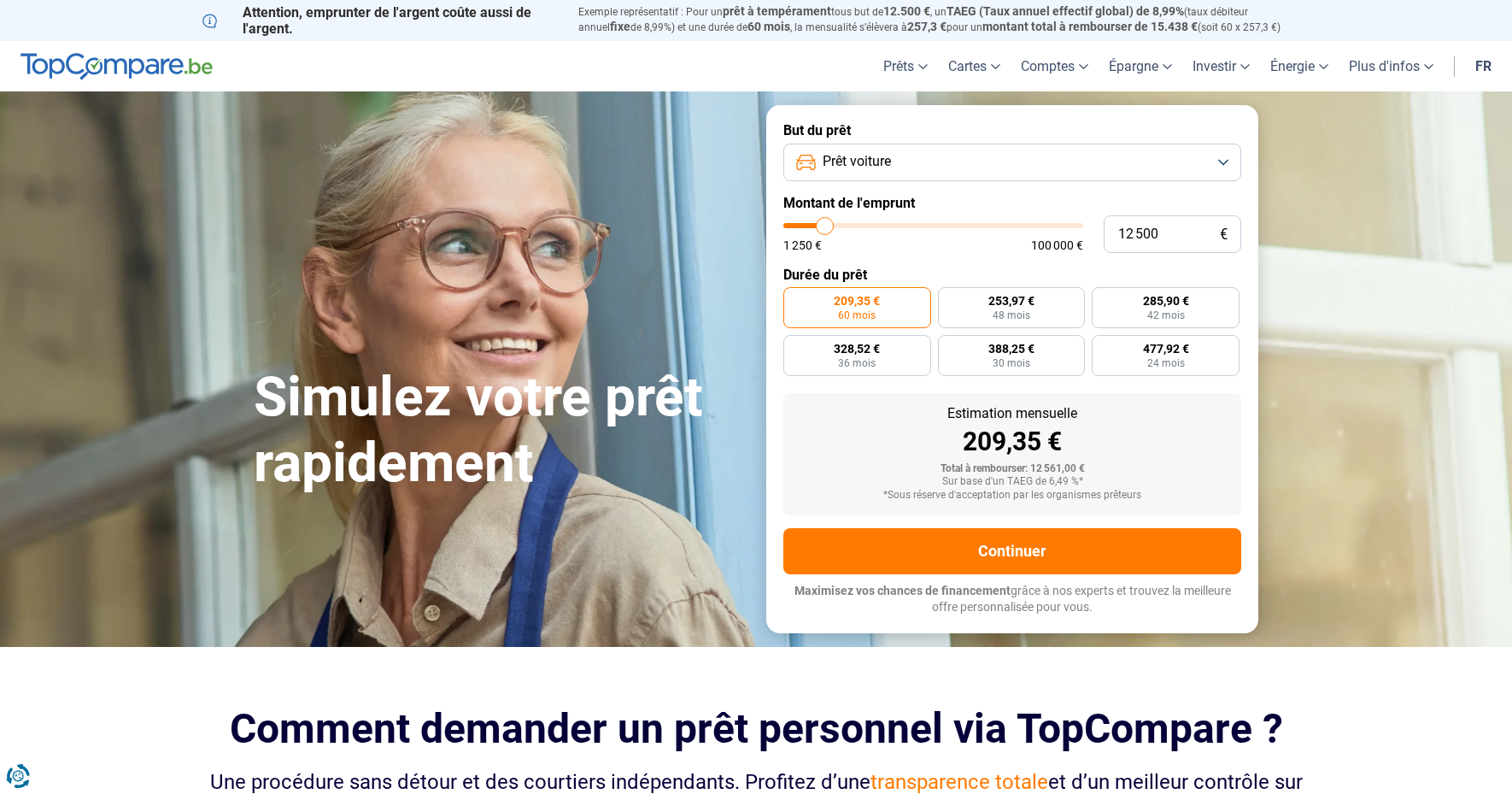
type input "12 750"
type input "12750"
type input "13 250"
drag, startPoint x: 816, startPoint y: 229, endPoint x: 827, endPoint y: 230, distance: 11.0
type input "13250"
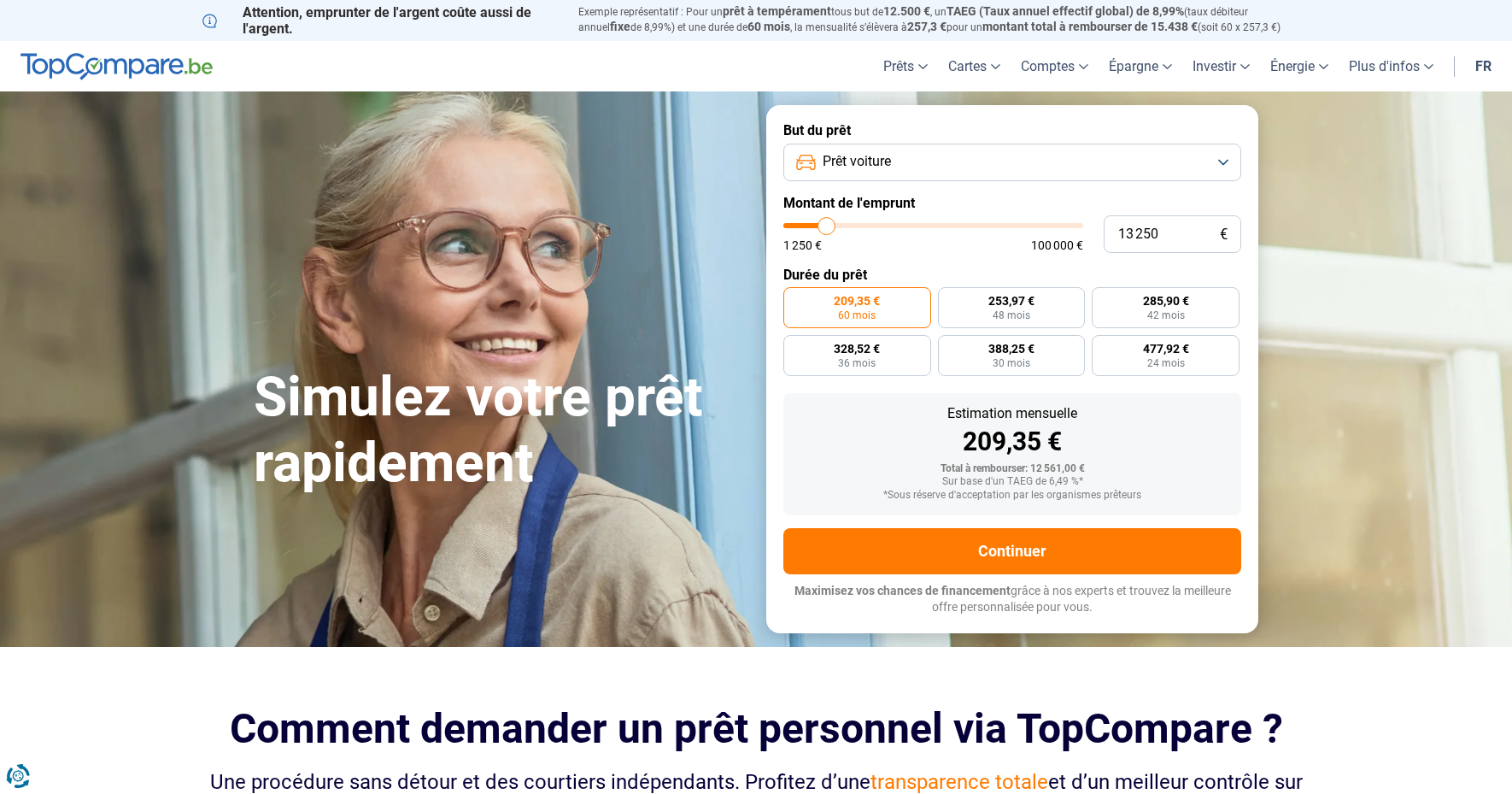
click at [827, 228] on input "range" at bounding box center [933, 225] width 300 height 5
type input "13 500"
type input "13500"
type input "13 750"
type input "13750"
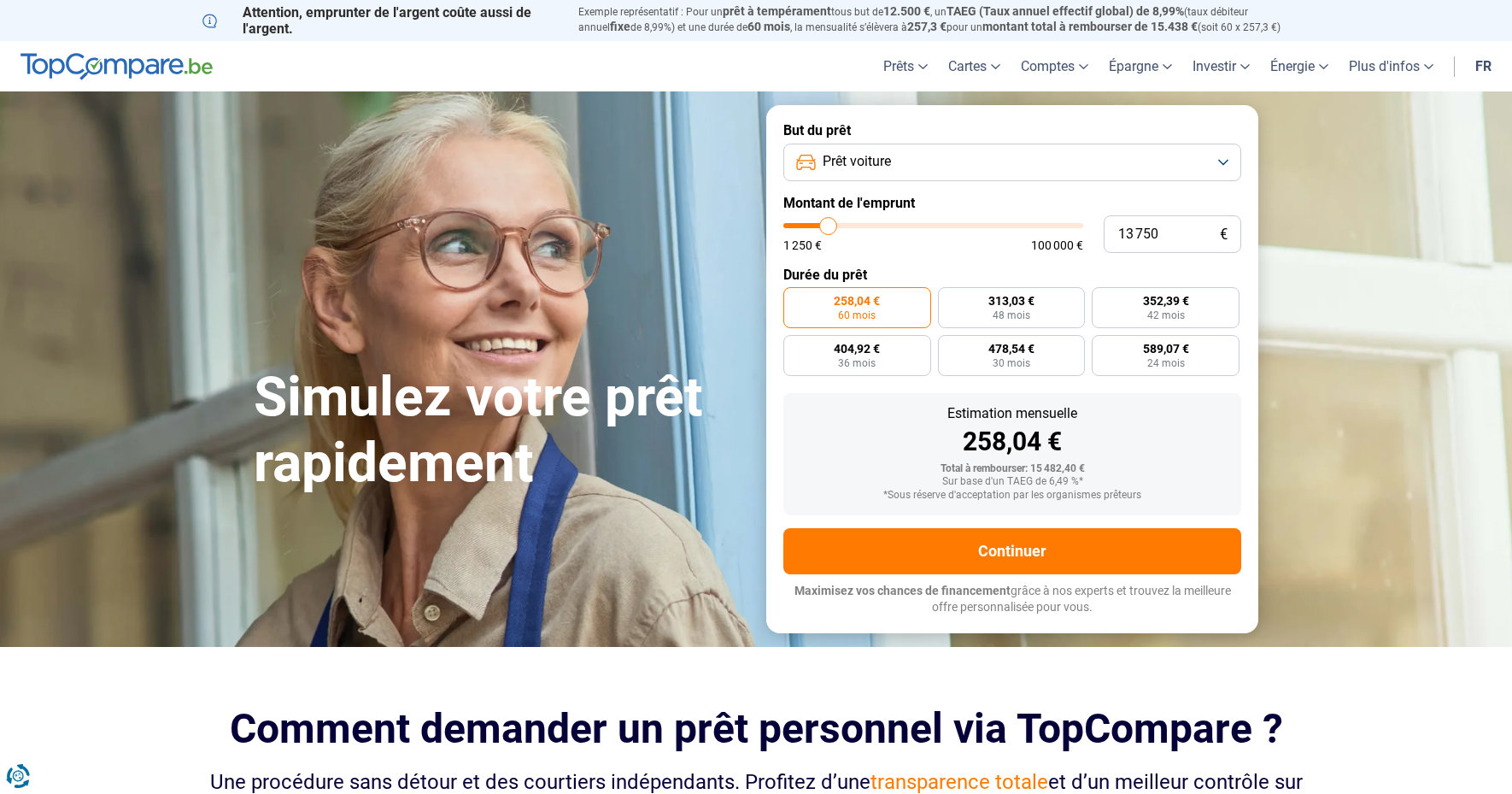
type input "14 250"
type input "14250"
type input "14 750"
type input "14750"
type input "15 250"
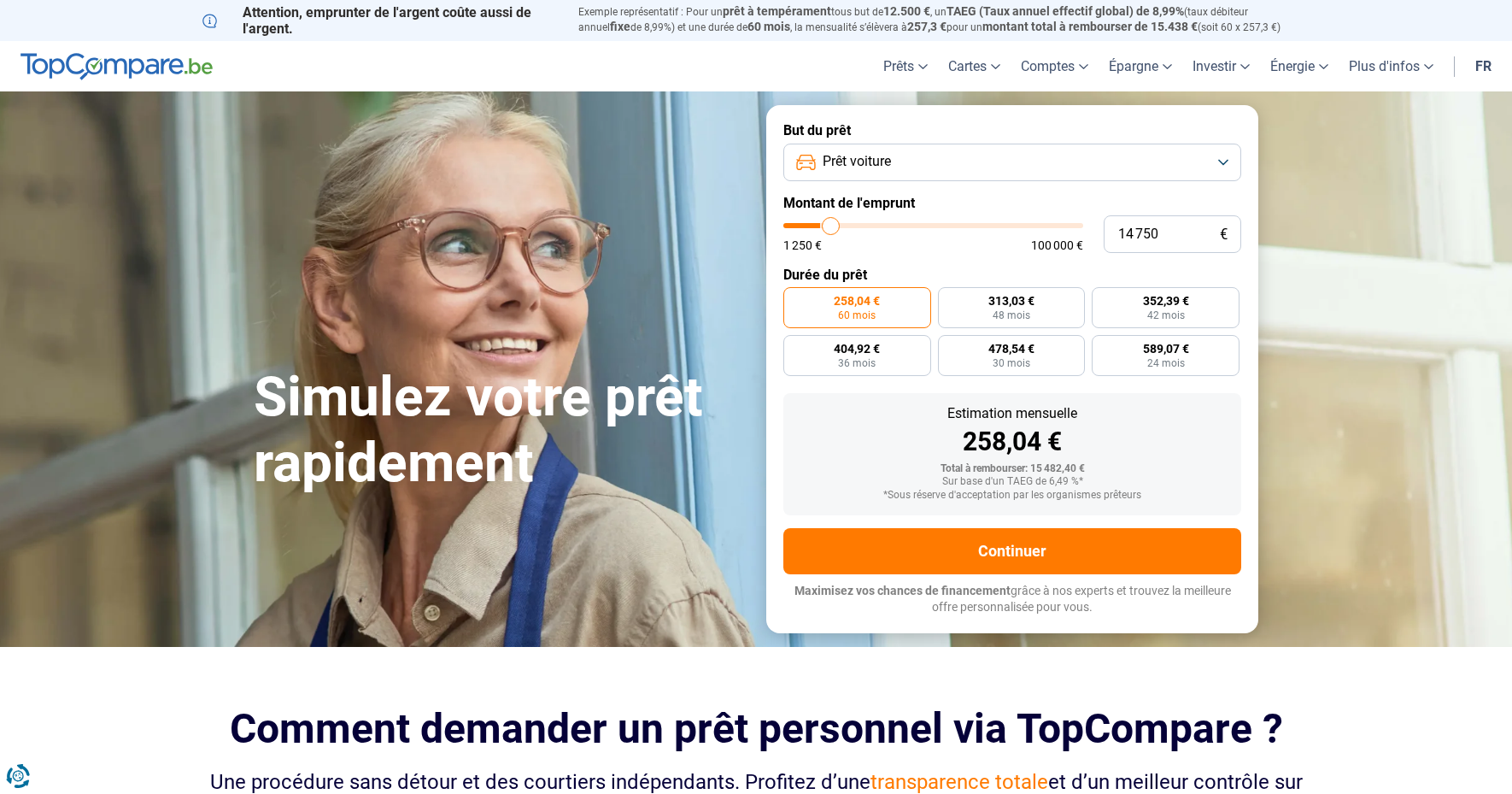
type input "15250"
type input "16 250"
type input "16250"
type input "16 500"
type input "16500"
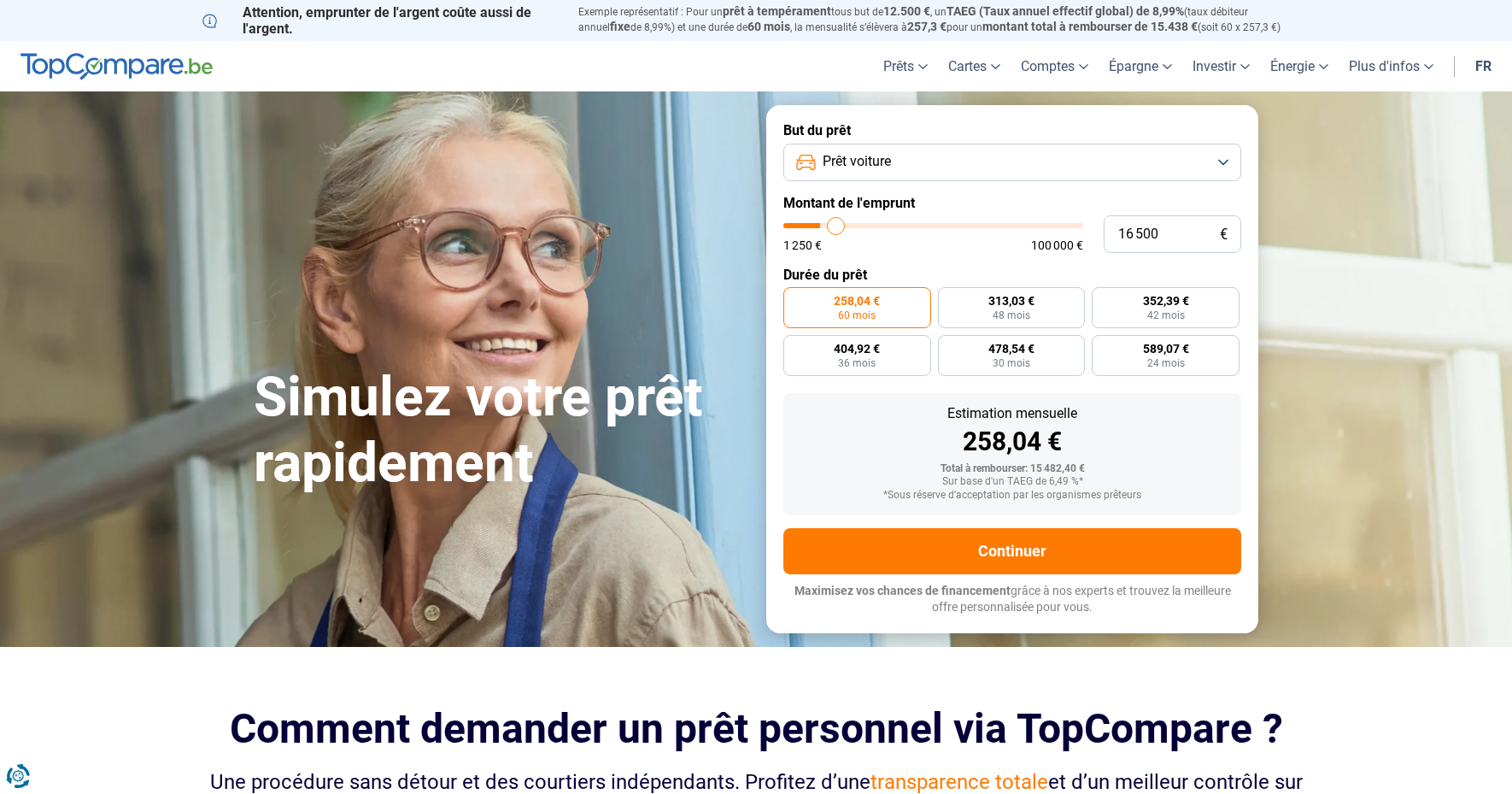
type input "17 000"
type input "17000"
type input "17 250"
type input "17250"
type input "17 750"
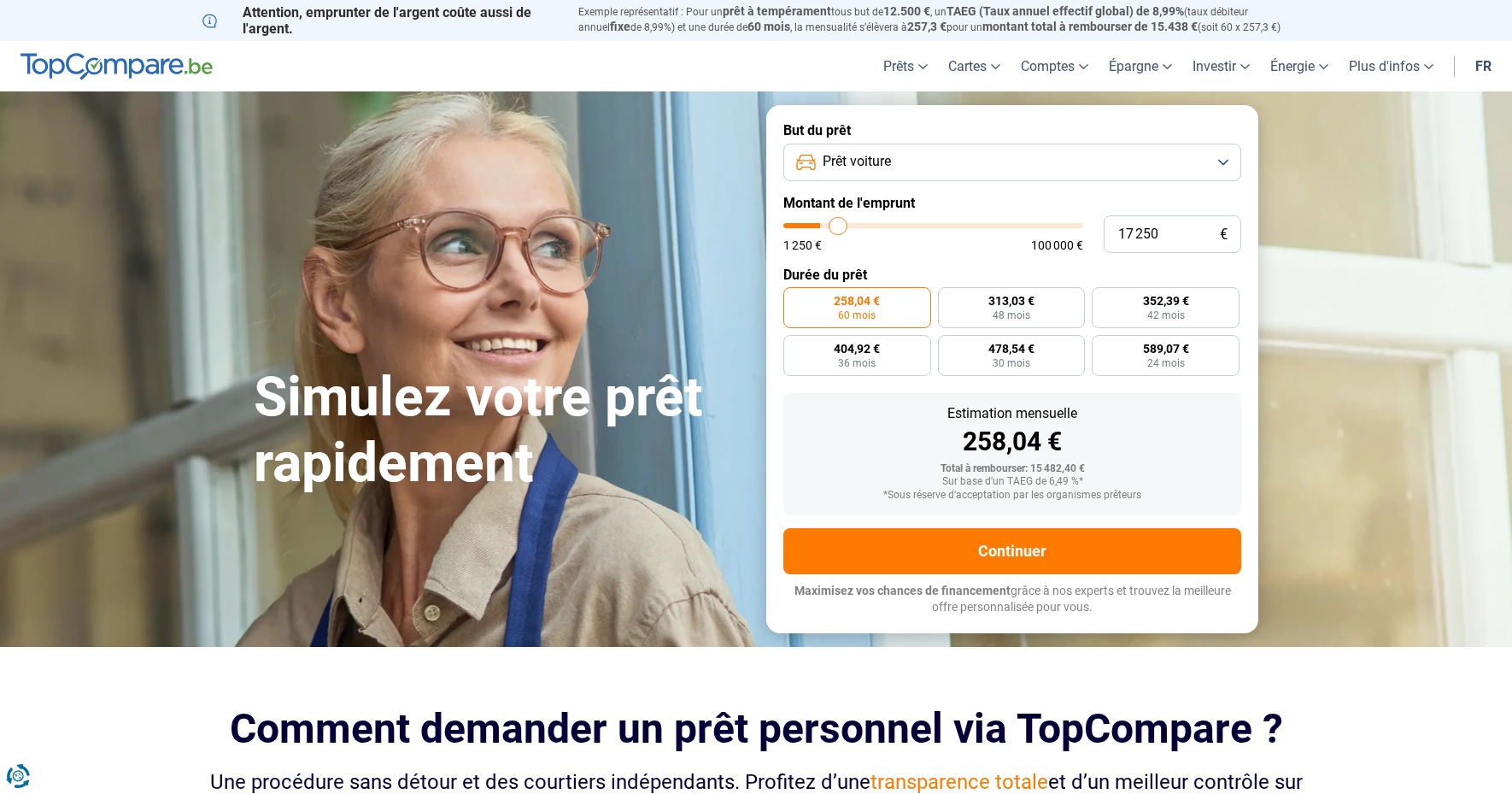
type input "17750"
type input "18 000"
type input "18000"
type input "18 500"
type input "18500"
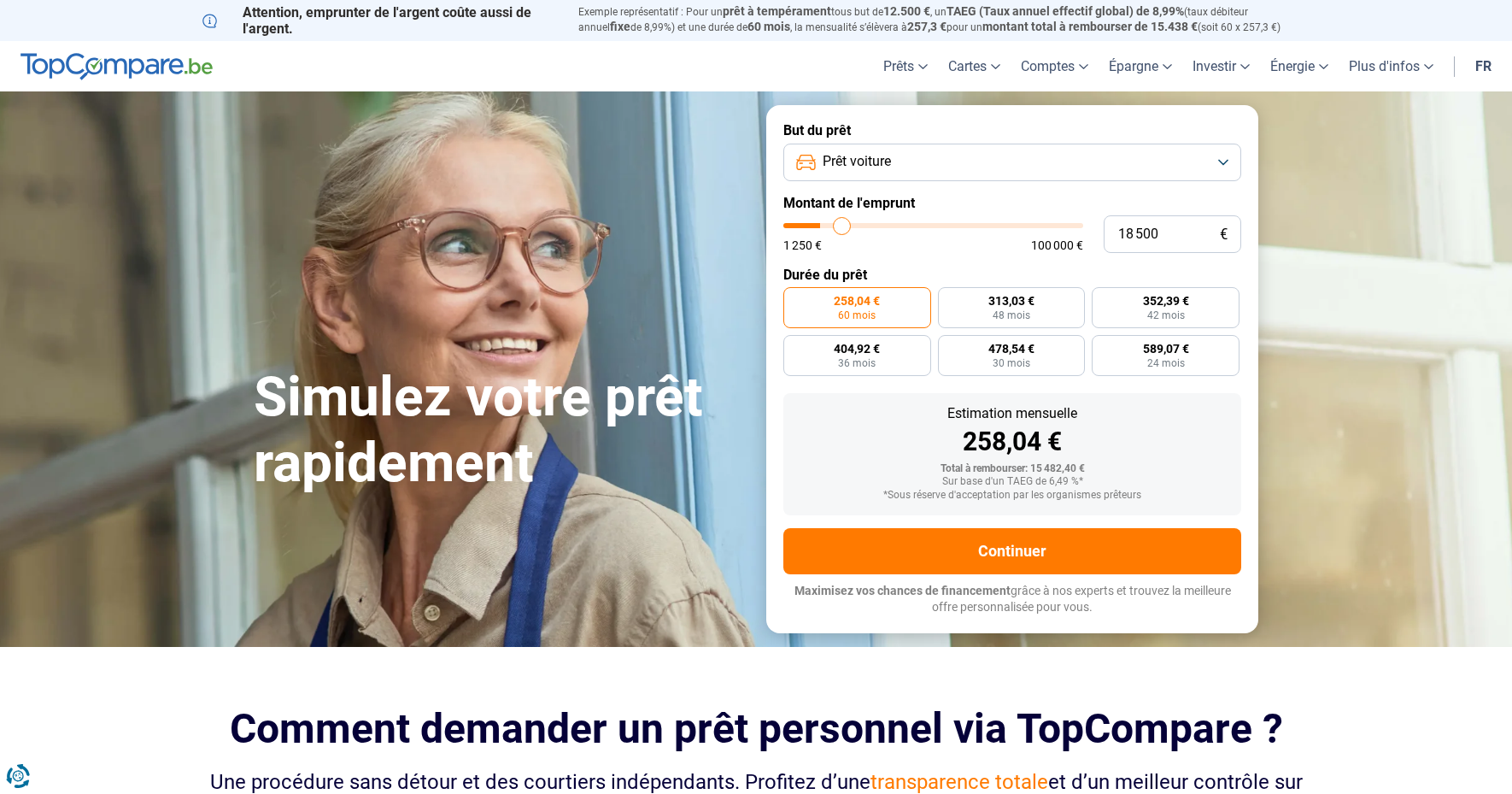
type input "19 250"
type input "19250"
type input "19 500"
drag, startPoint x: 827, startPoint y: 230, endPoint x: 845, endPoint y: 232, distance: 18.1
type input "19500"
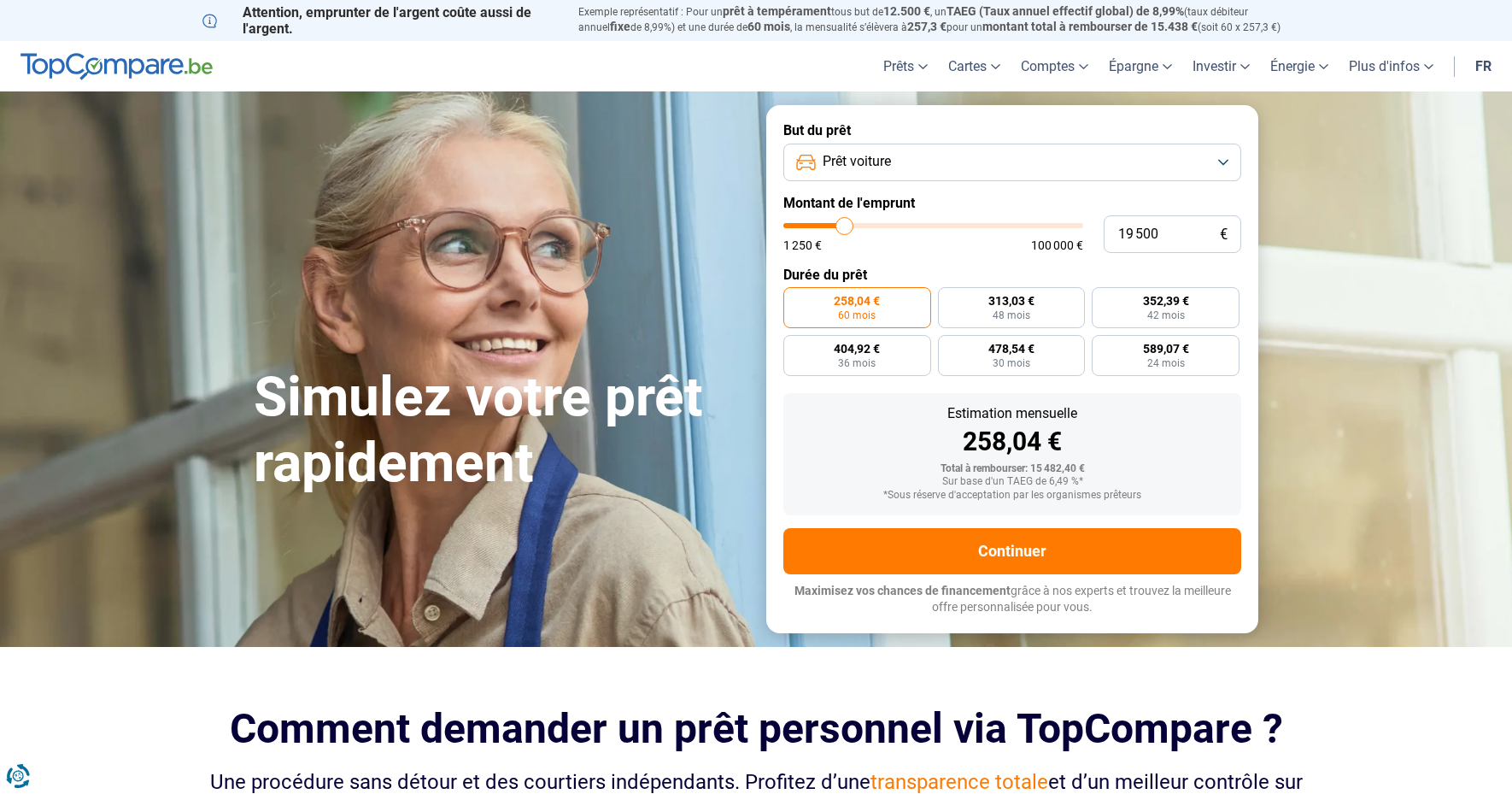
click at [845, 228] on input "range" at bounding box center [933, 225] width 300 height 5
radio input "false"
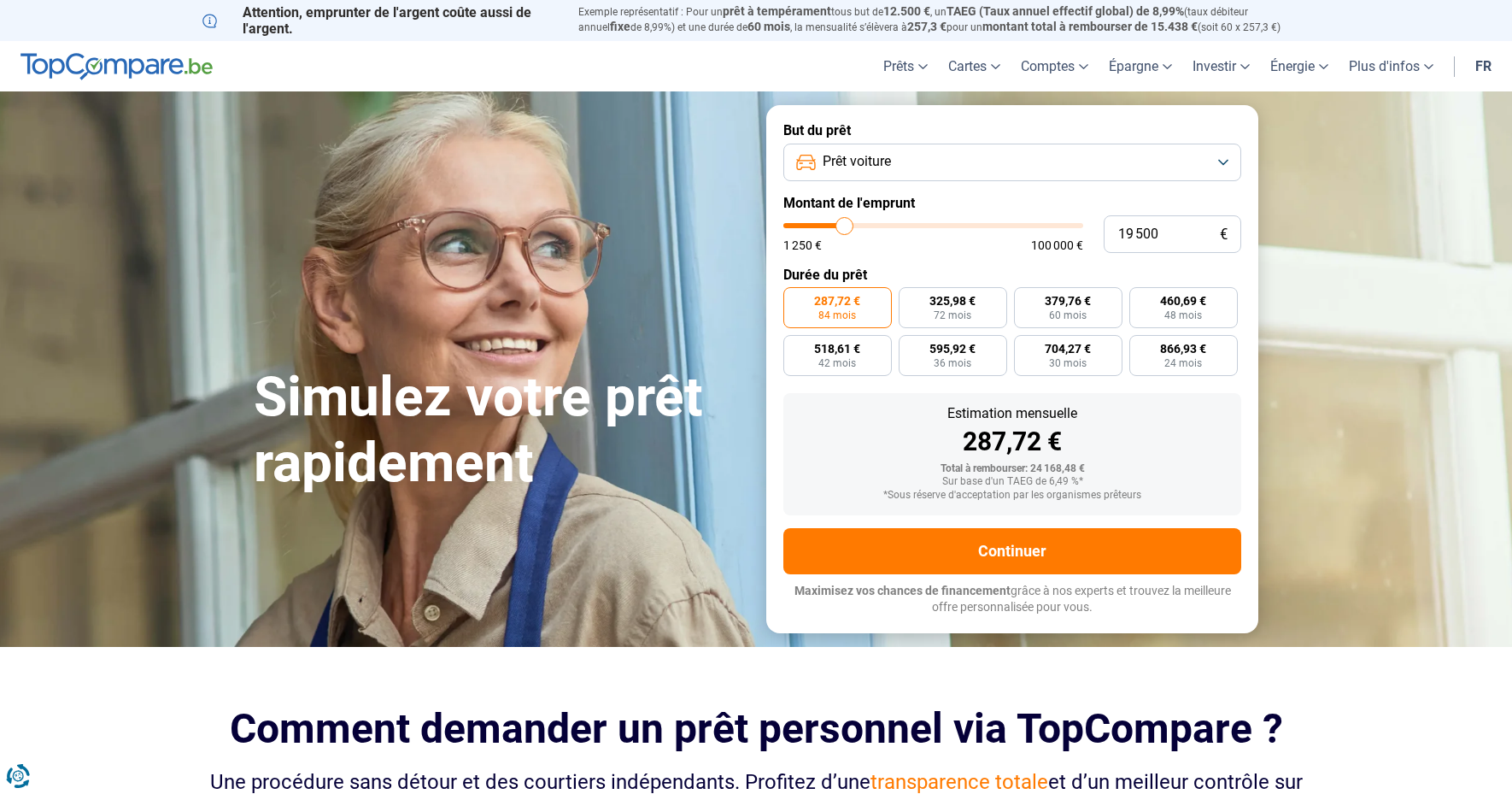
type input "19 250"
type input "19250"
type input "18 750"
type input "18750"
type input "18 500"
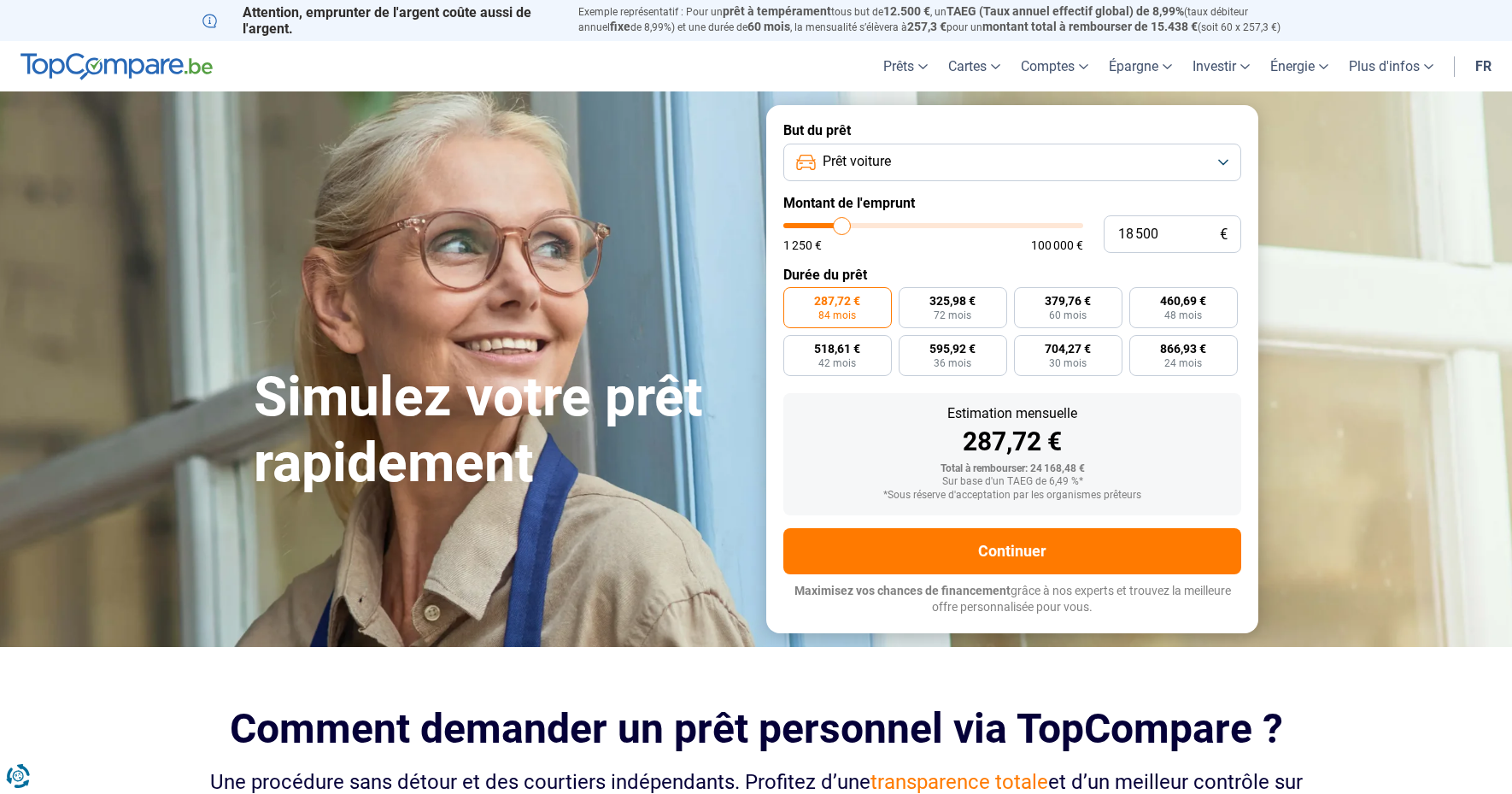
type input "18500"
click at [842, 228] on input "range" at bounding box center [933, 225] width 300 height 5
type input "18 250"
type input "18250"
type input "18 000"
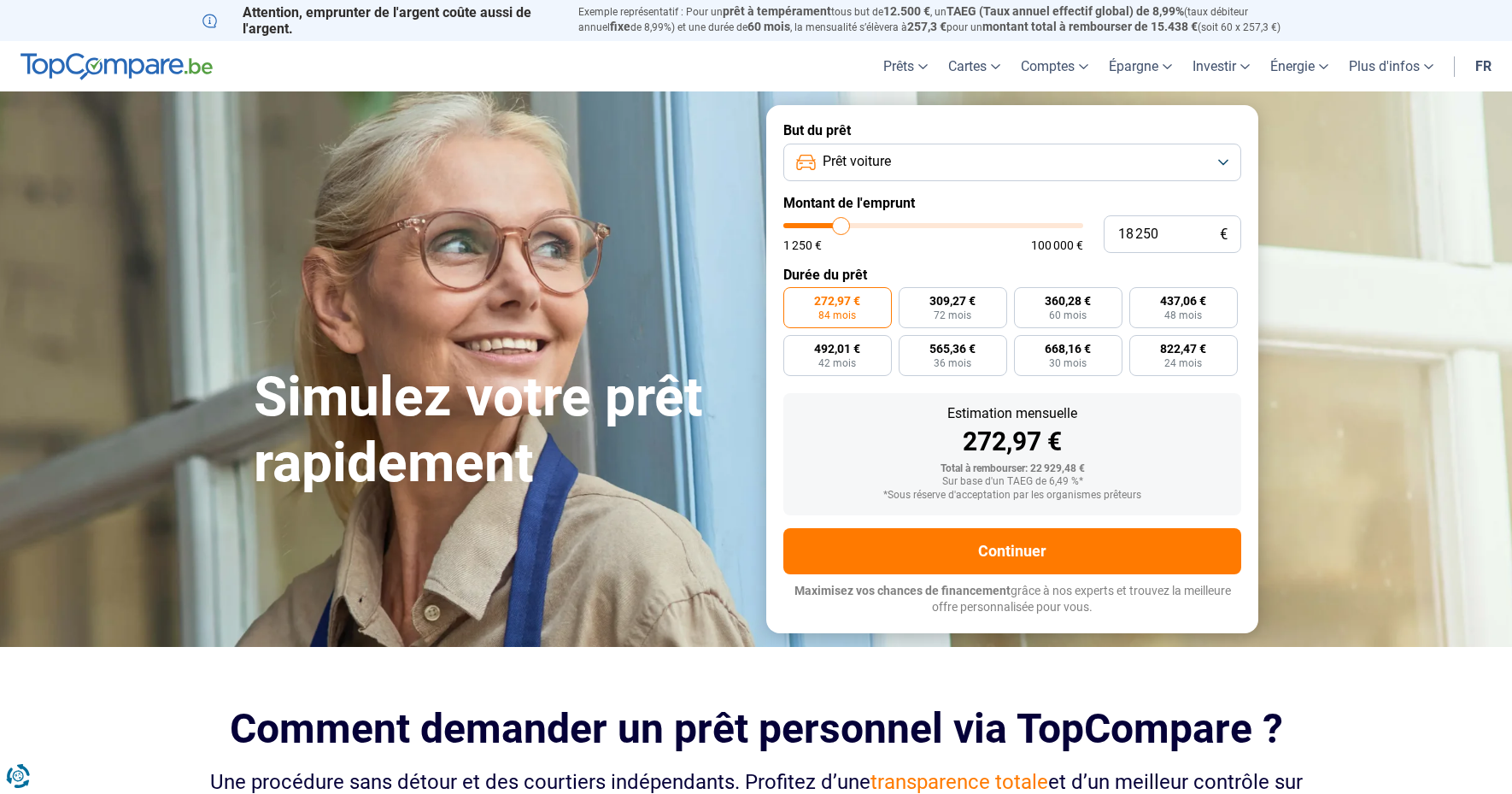
type input "18000"
type input "17 750"
type input "17750"
type input "17 250"
type input "17250"
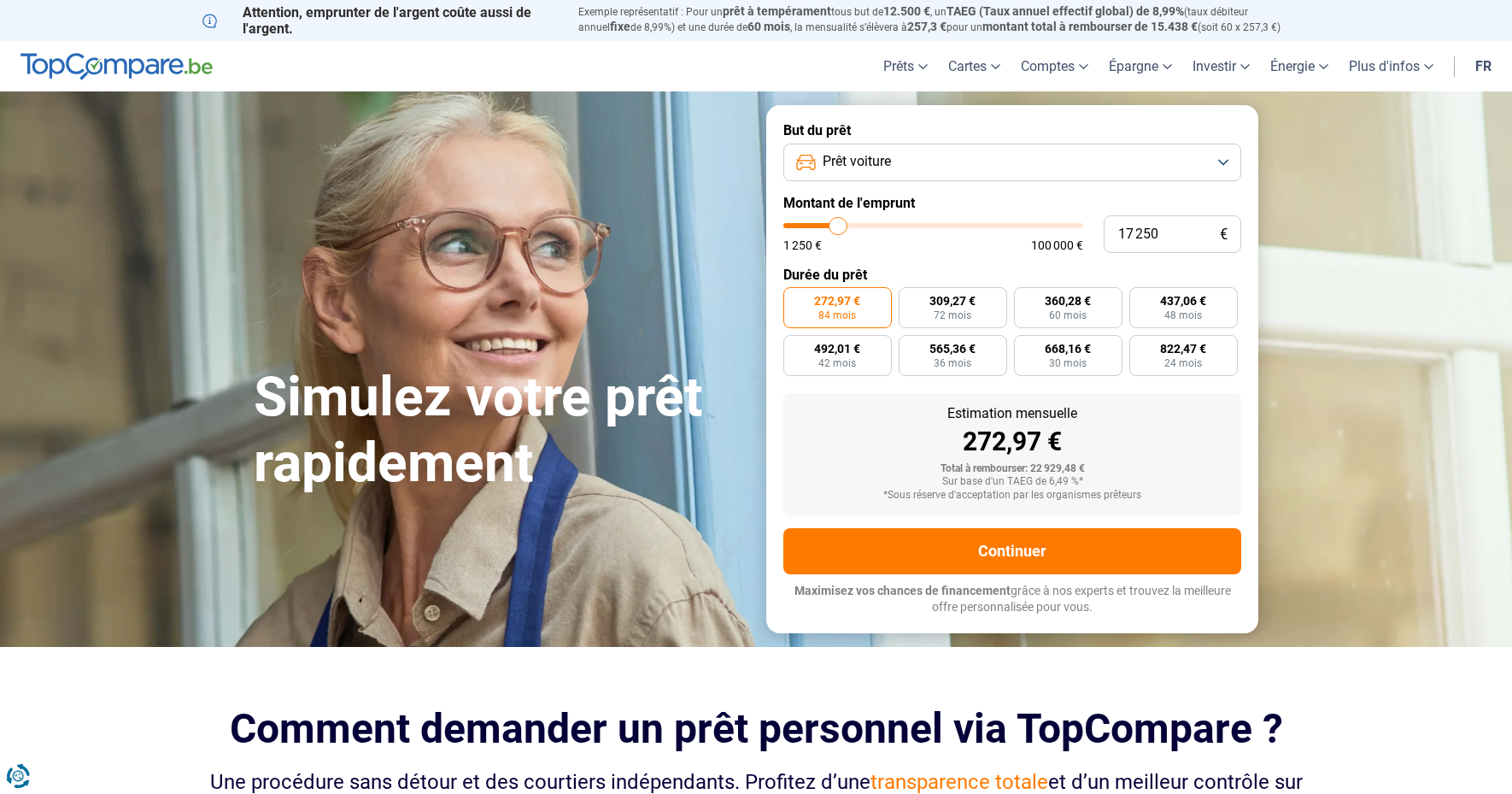
click at [839, 228] on input "range" at bounding box center [933, 225] width 300 height 5
type input "17 000"
type input "17000"
type input "16 500"
type input "16500"
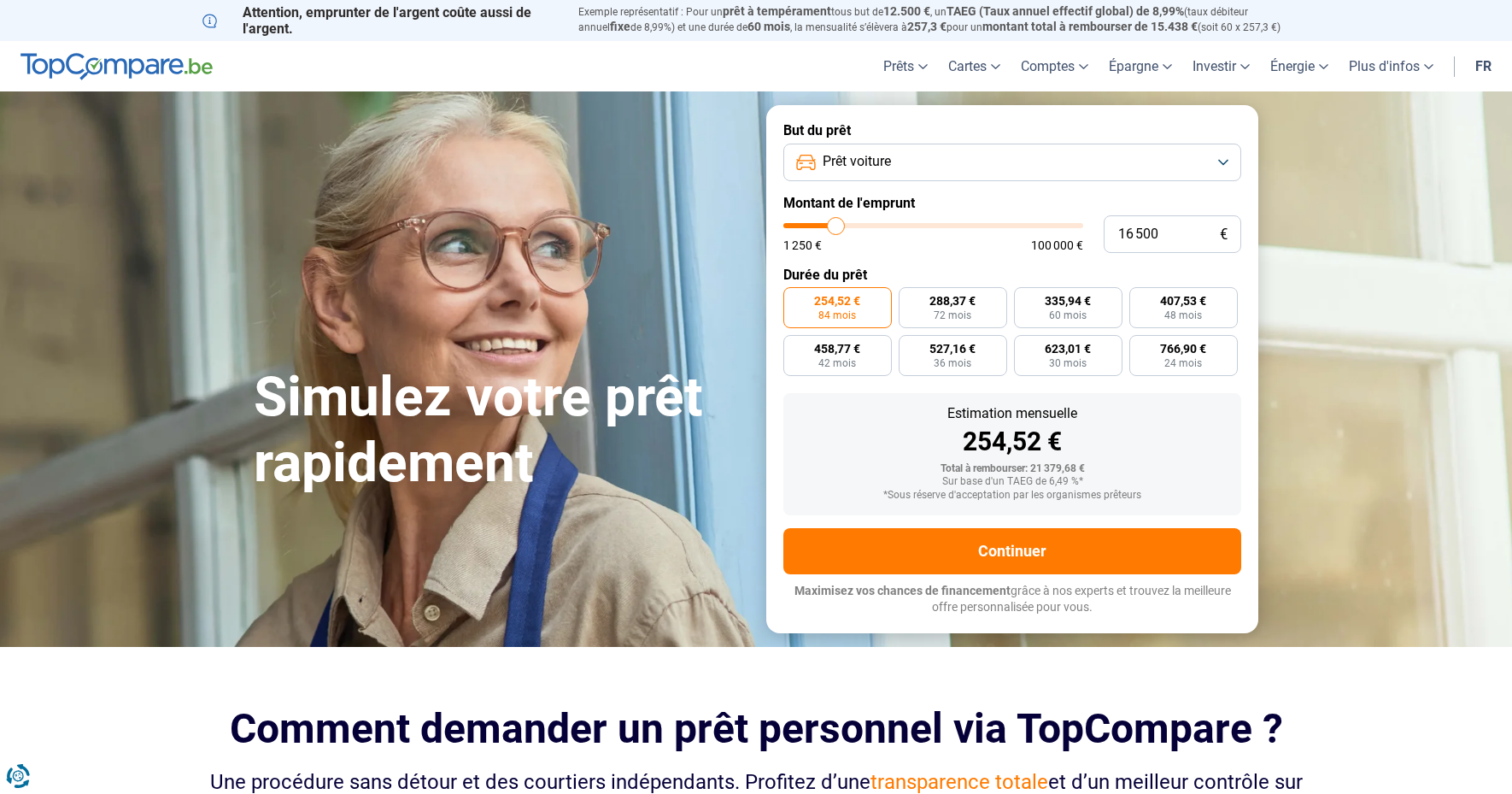
type input "16 250"
type input "16250"
type input "15 750"
type input "15750"
type input "15 500"
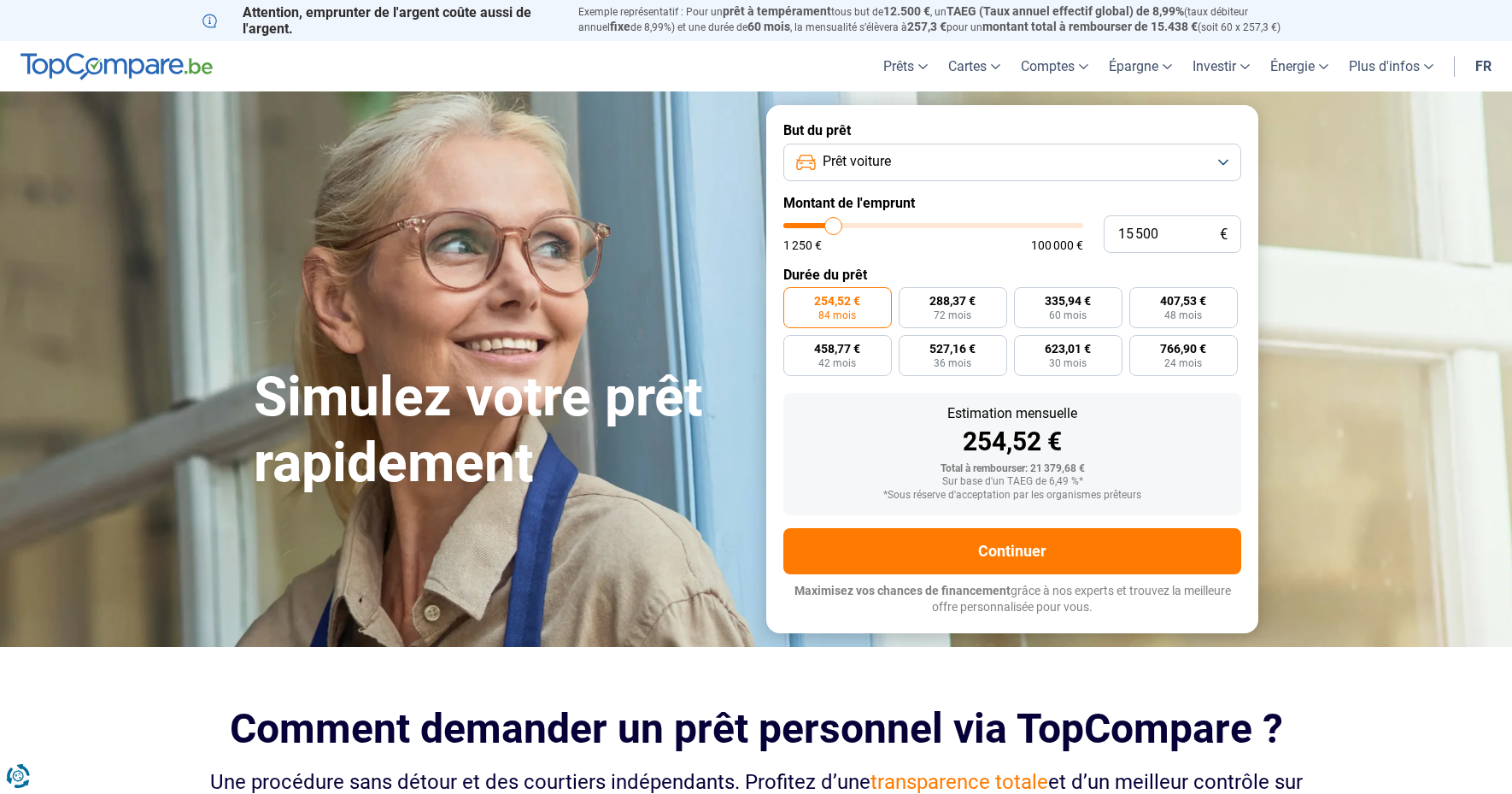
type input "15500"
click at [833, 228] on input "range" at bounding box center [933, 225] width 300 height 5
type input "15 000"
type input "15000"
type input "14 750"
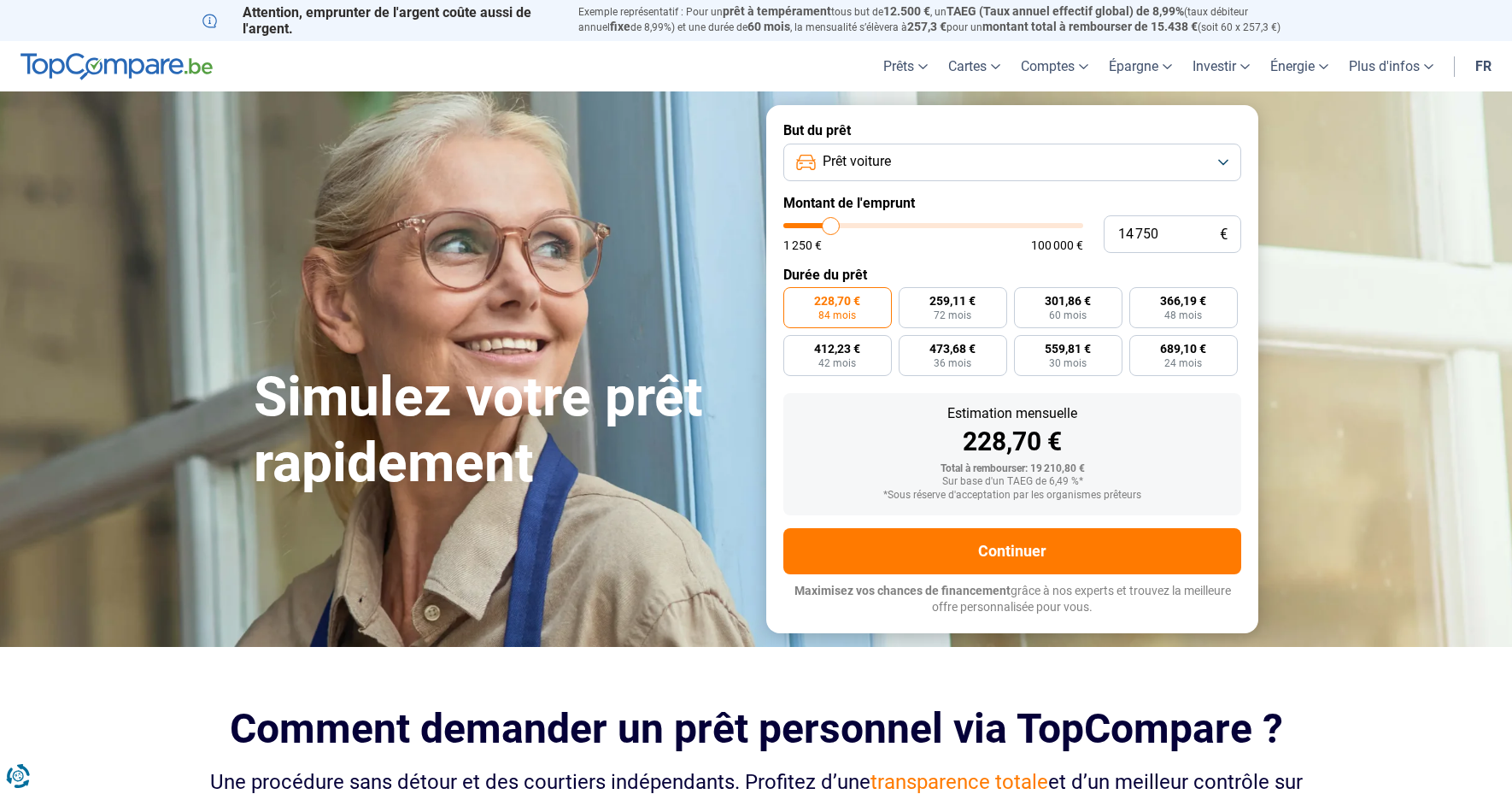
type input "14750"
click at [831, 228] on input "range" at bounding box center [933, 225] width 300 height 5
radio input "true"
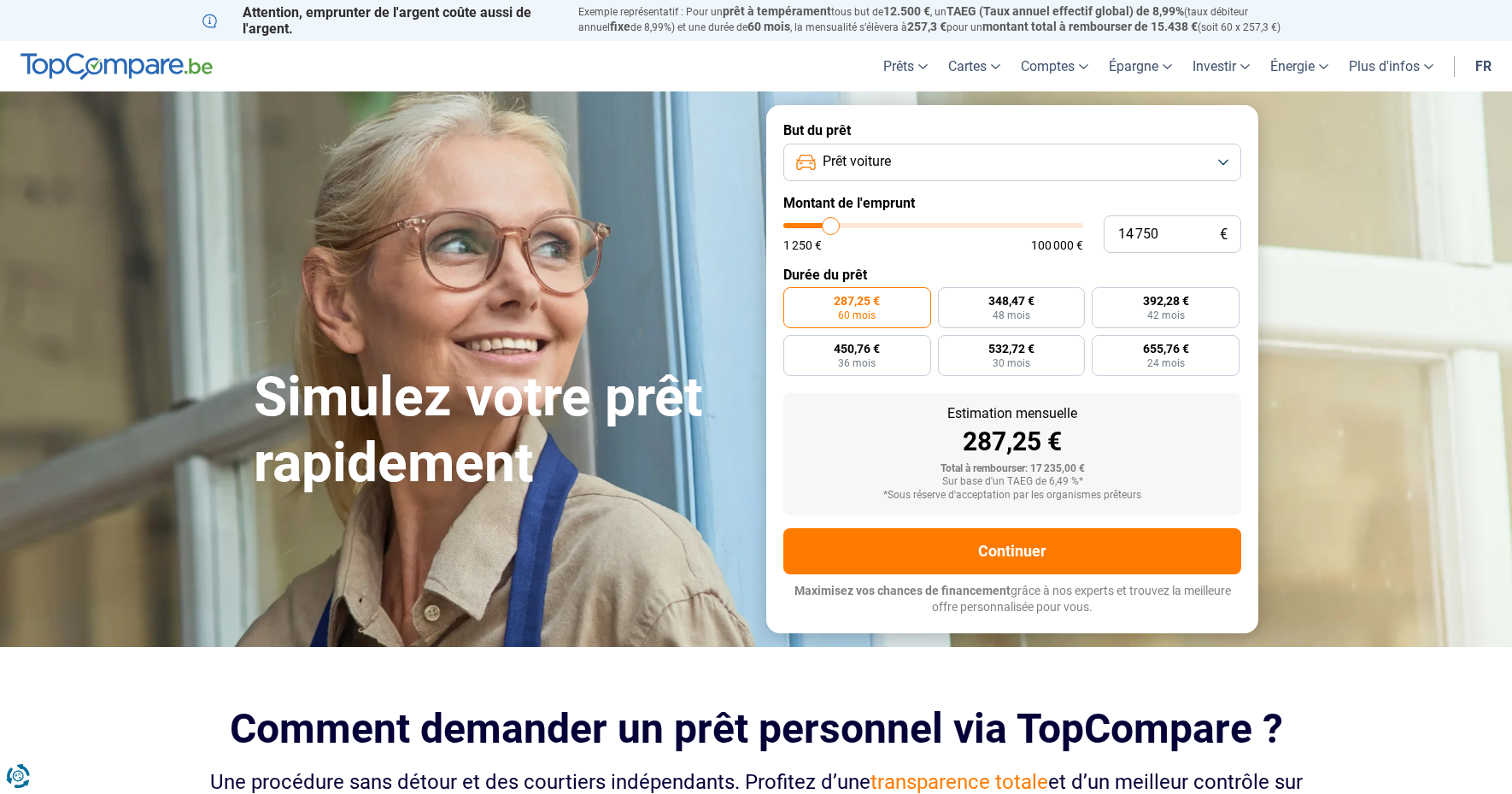
type input "14 250"
type input "14250"
type input "14 000"
type input "14000"
type input "13 750"
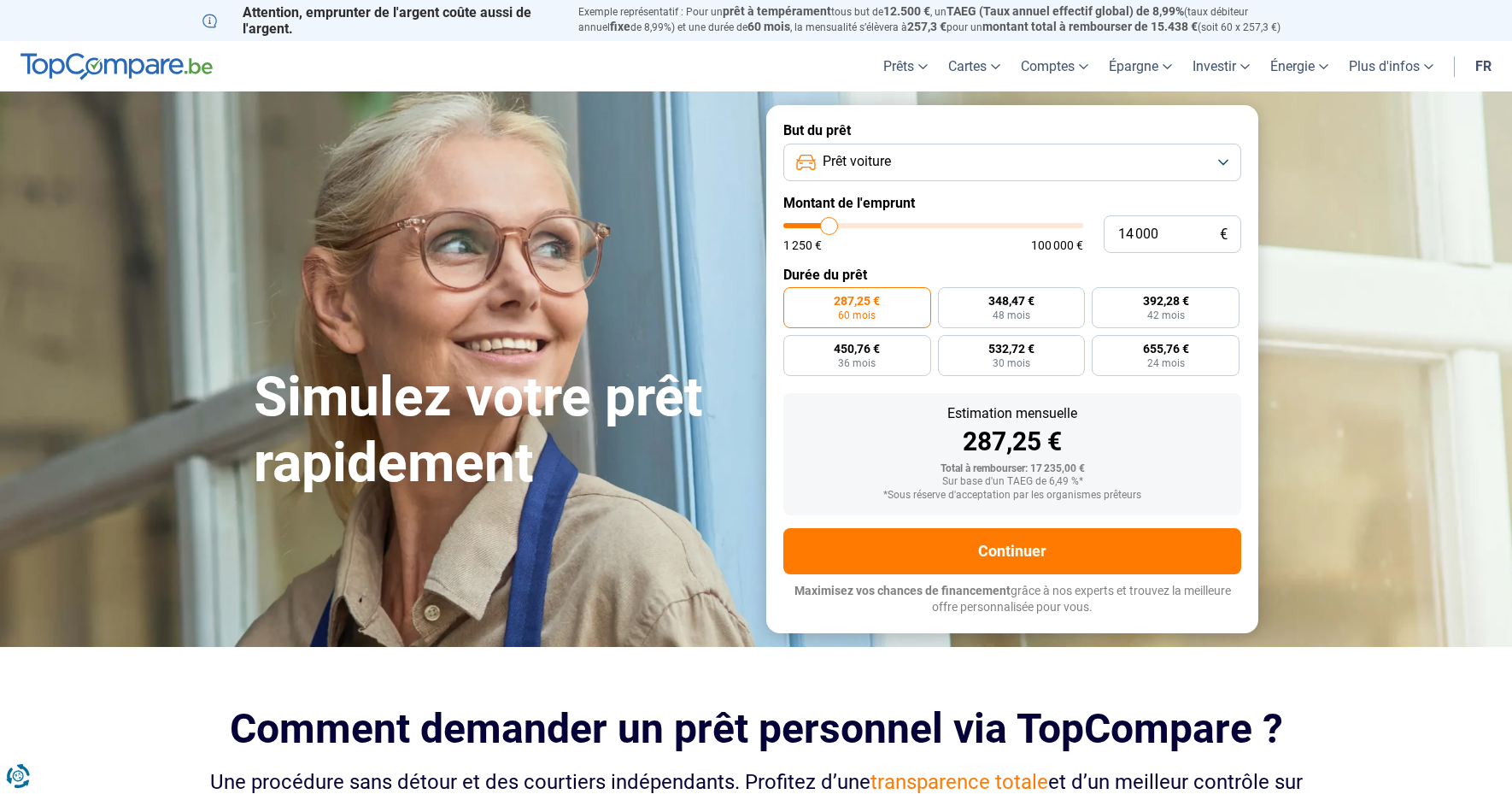
type input "13750"
drag, startPoint x: 831, startPoint y: 231, endPoint x: 814, endPoint y: 229, distance: 17.1
click at [814, 228] on input "range" at bounding box center [933, 225] width 300 height 5
click at [811, 227] on input "range" at bounding box center [933, 225] width 300 height 5
drag, startPoint x: 811, startPoint y: 227, endPoint x: 821, endPoint y: 227, distance: 10.0
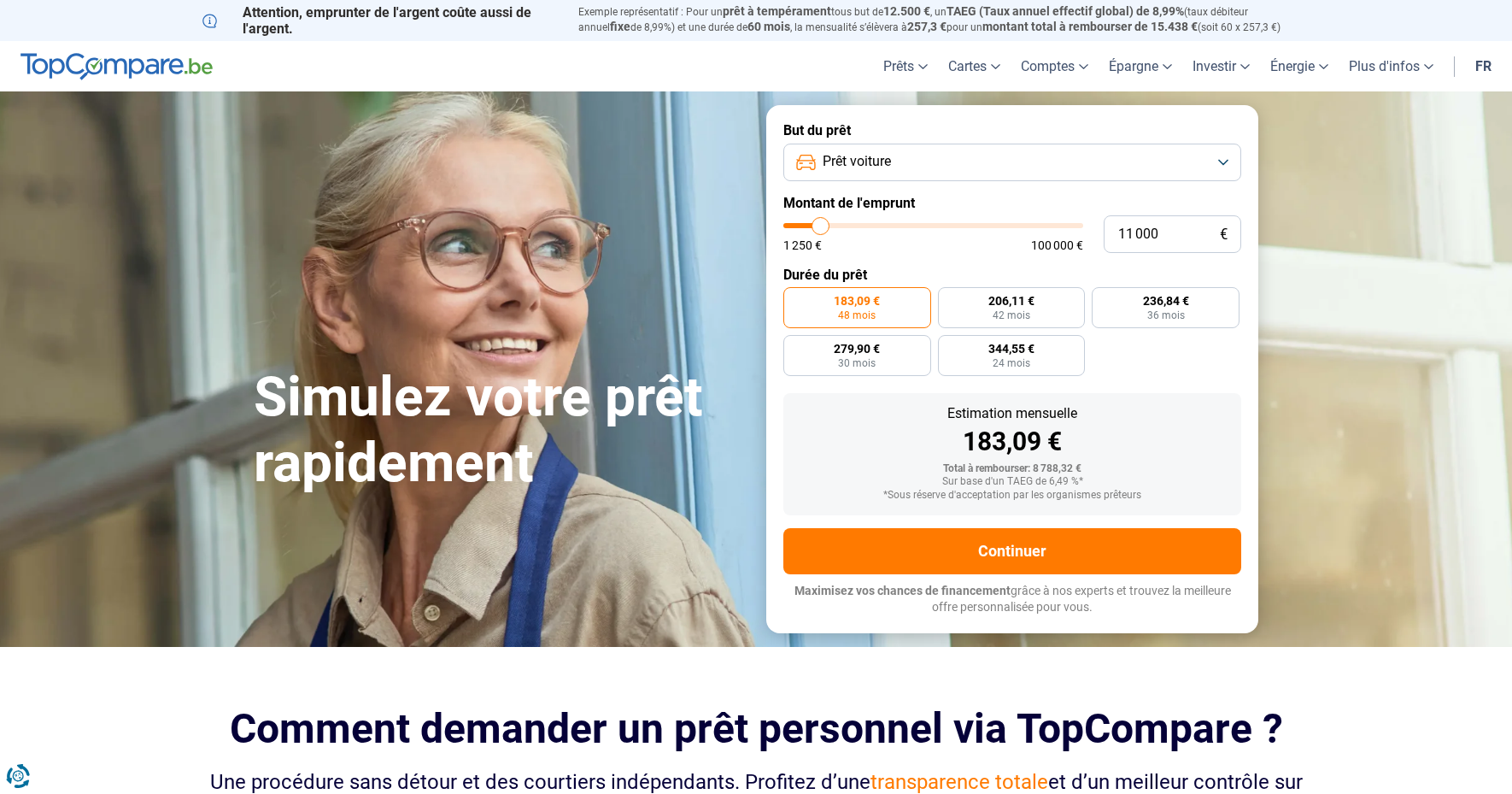
click at [821, 227] on input "range" at bounding box center [933, 225] width 300 height 5
